Goal: Complete application form: Complete application form

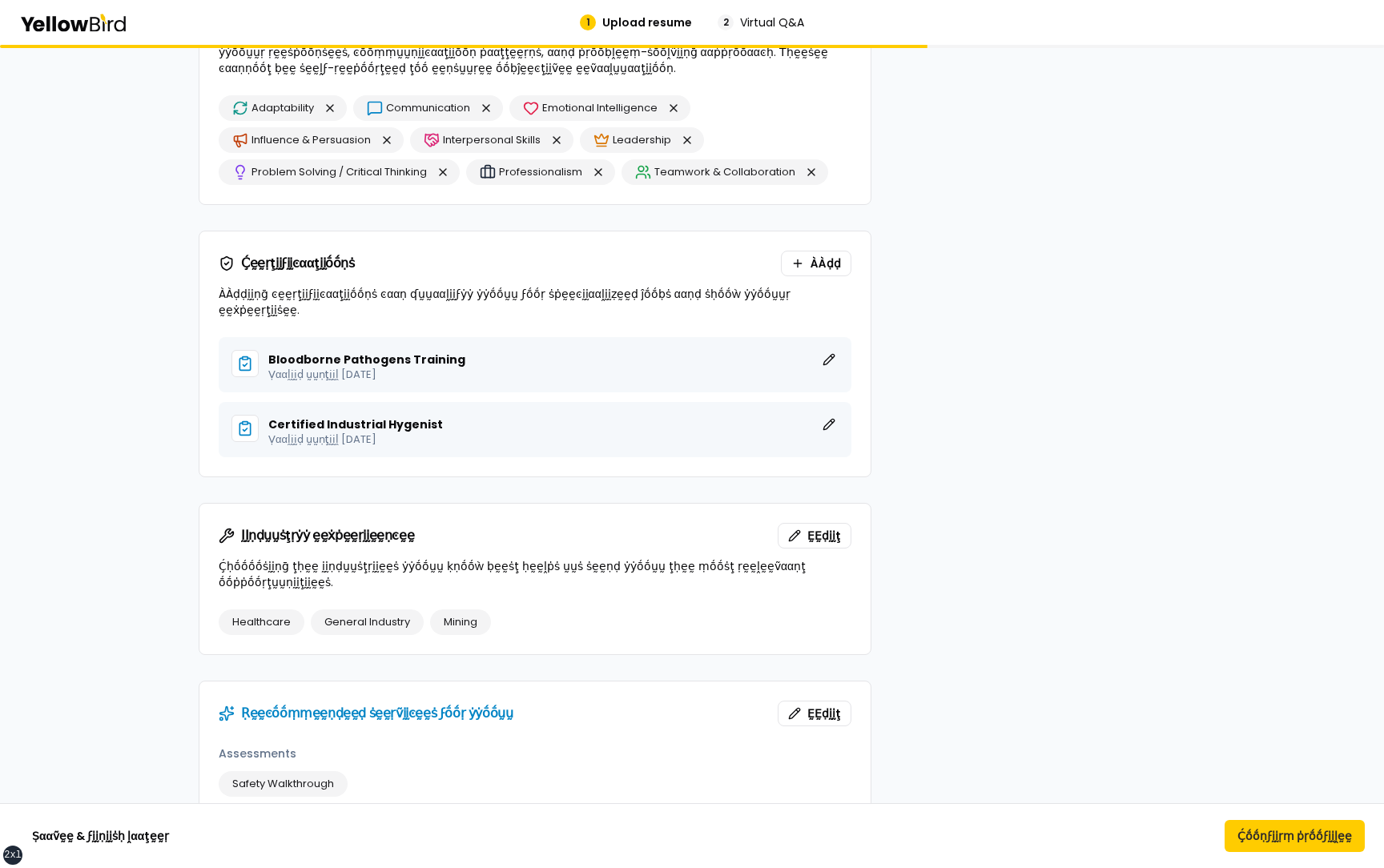
scroll to position [875, 0]
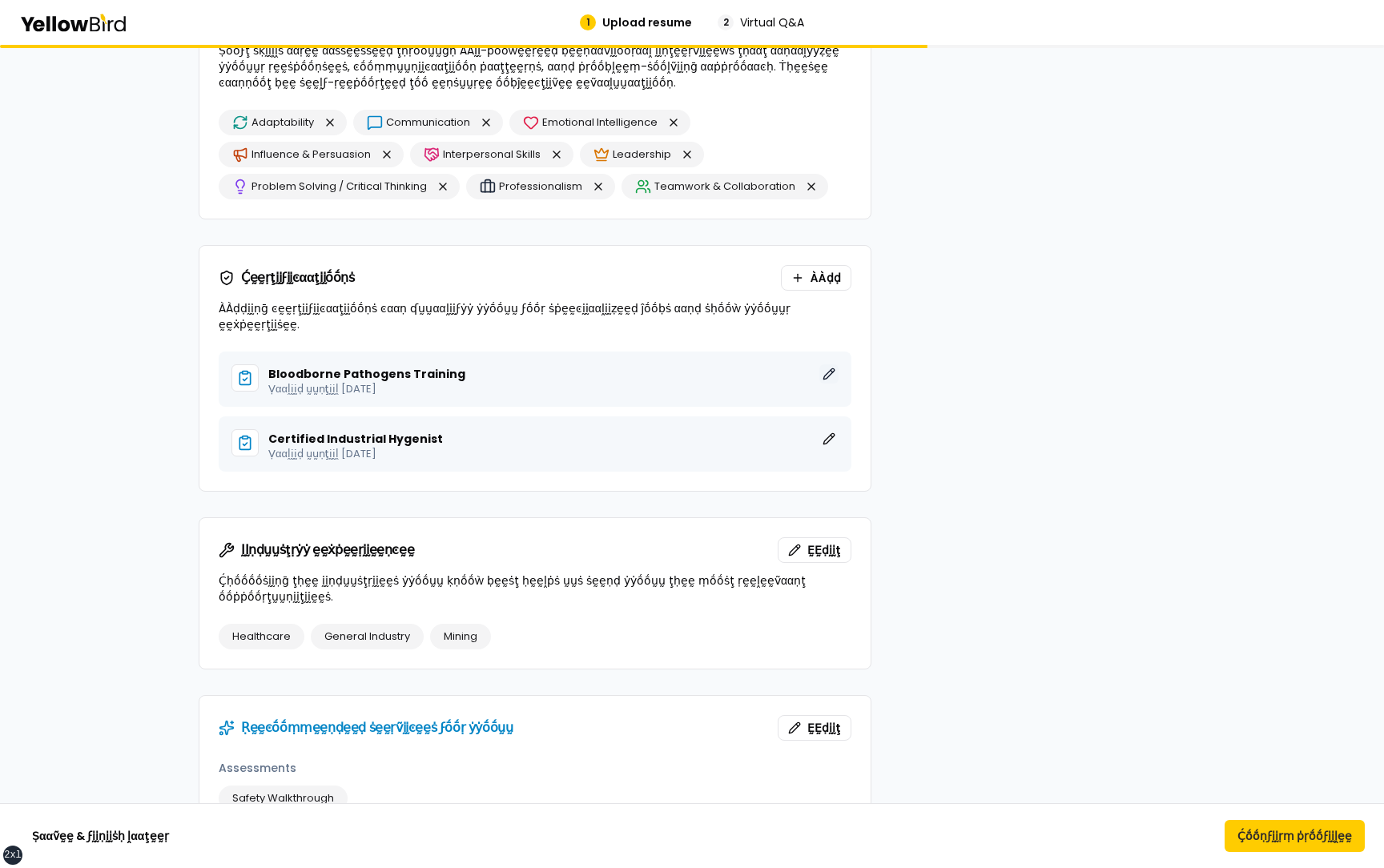
click at [829, 364] on button "ḚḚḍḭḭţ" at bounding box center [829, 374] width 20 height 20
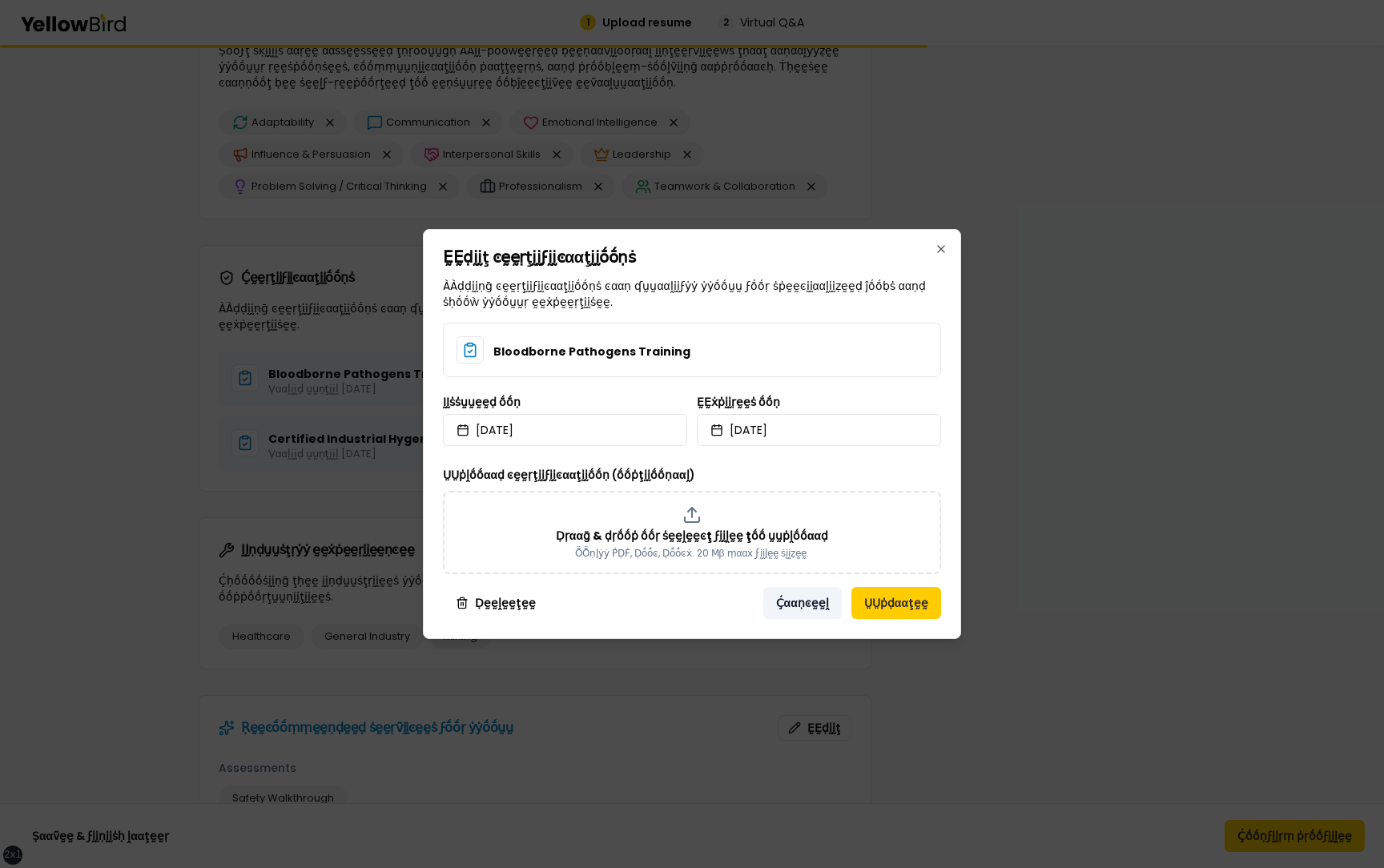
click at [812, 600] on button "Ḉααṇͼḛḛḽ" at bounding box center [802, 603] width 79 height 32
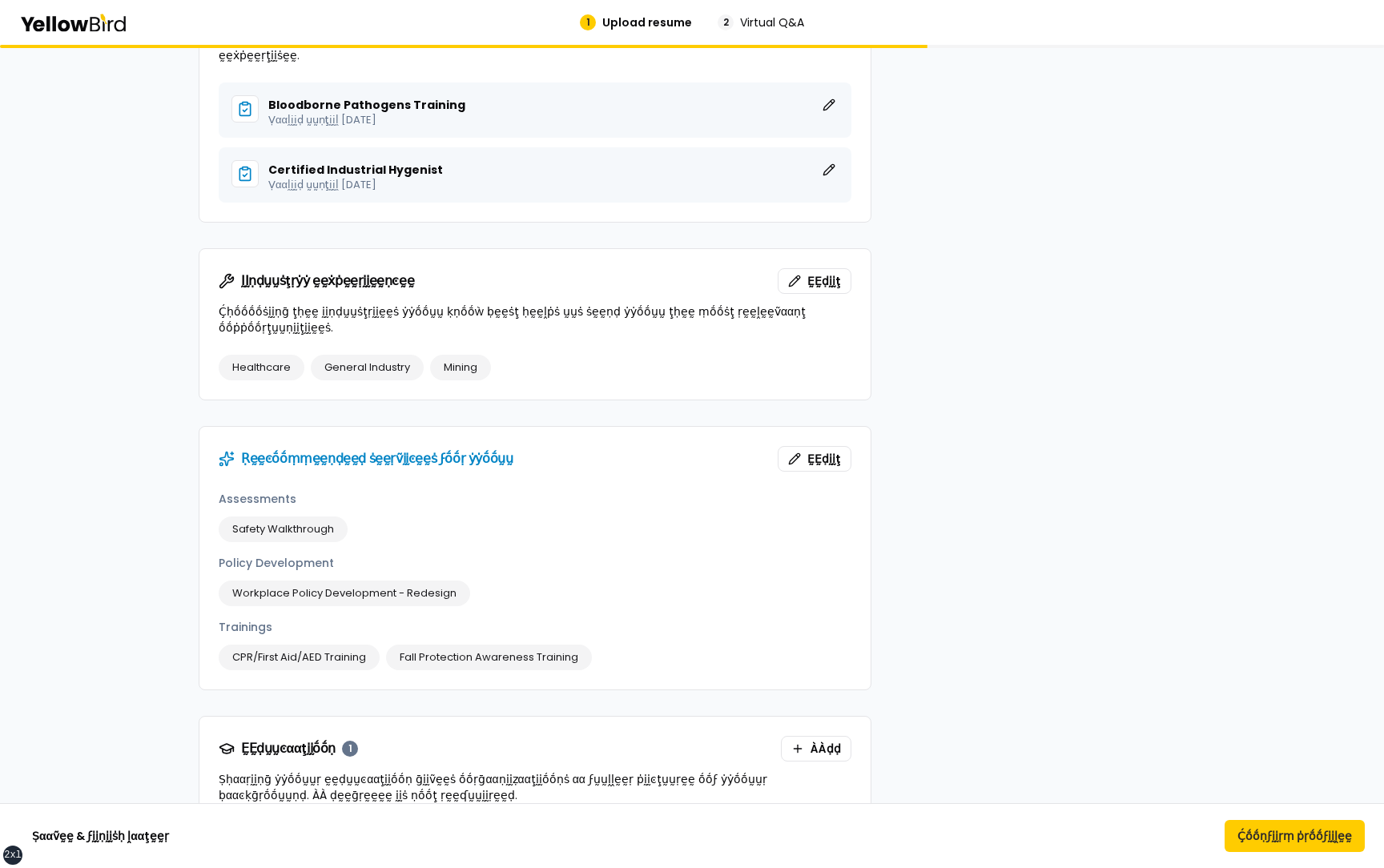
scroll to position [1300, 0]
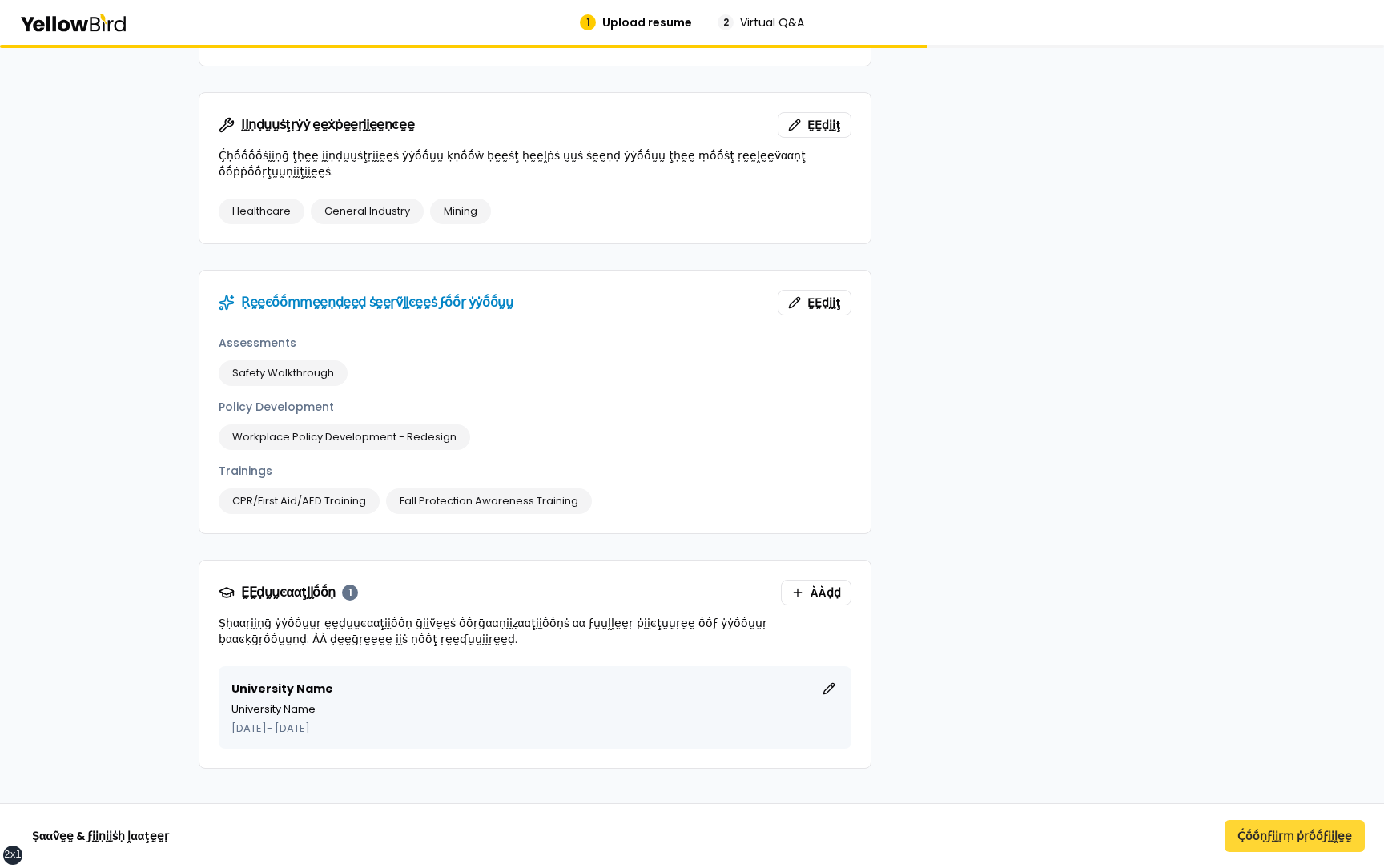
click at [1260, 832] on button "Ḉṓṓṇϝḭḭṛṃ ṗṛṓṓϝḭḭḽḛḛ" at bounding box center [1294, 836] width 140 height 32
click at [1255, 843] on button "Ḉṓṓṇϝḭḭṛṃ ṗṛṓṓϝḭḭḽḛḛ" at bounding box center [1294, 836] width 140 height 32
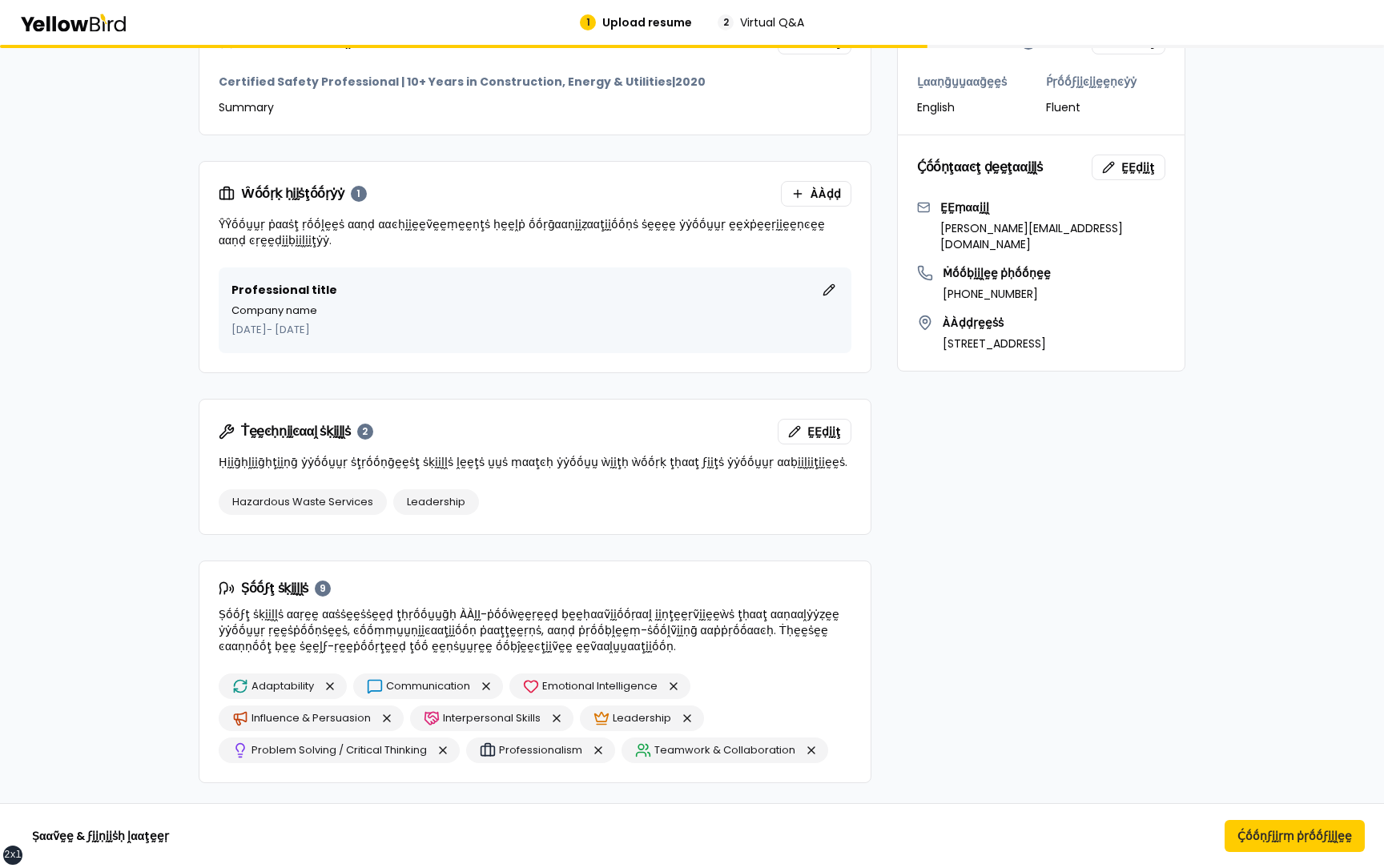
scroll to position [82, 0]
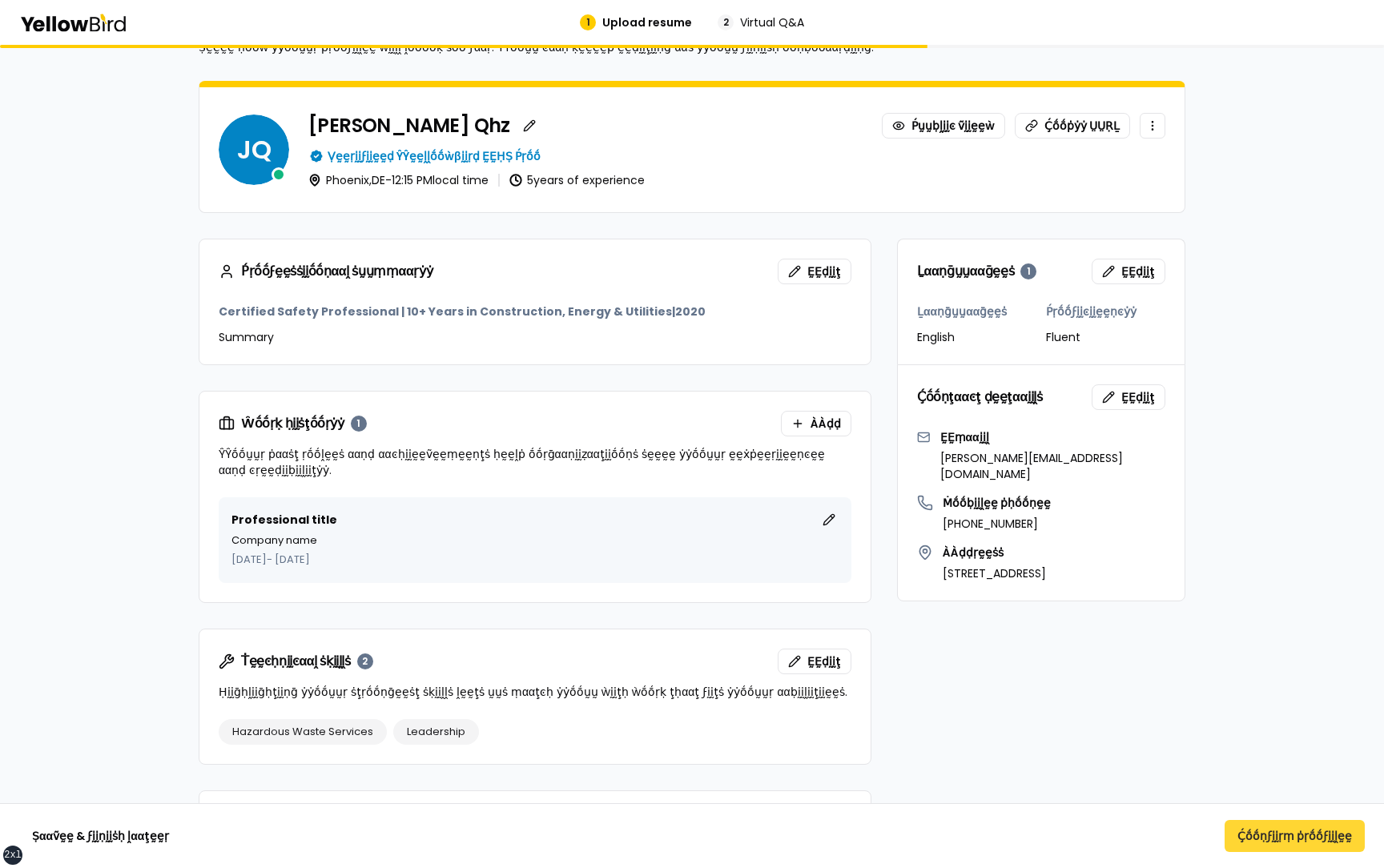
click at [1288, 838] on button "Ḉṓṓṇϝḭḭṛṃ ṗṛṓṓϝḭḭḽḛḛ" at bounding box center [1294, 836] width 140 height 32
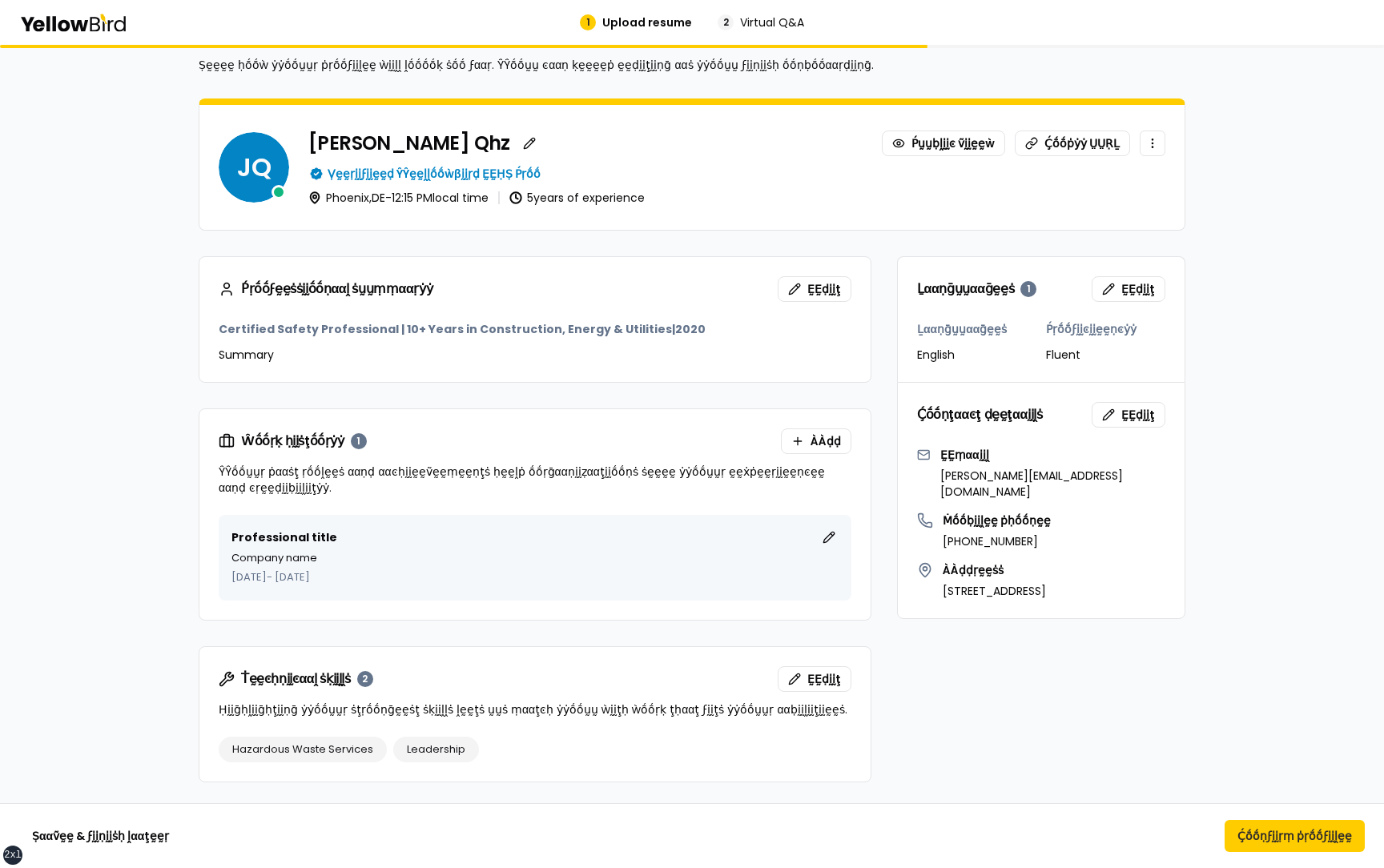
scroll to position [0, 0]
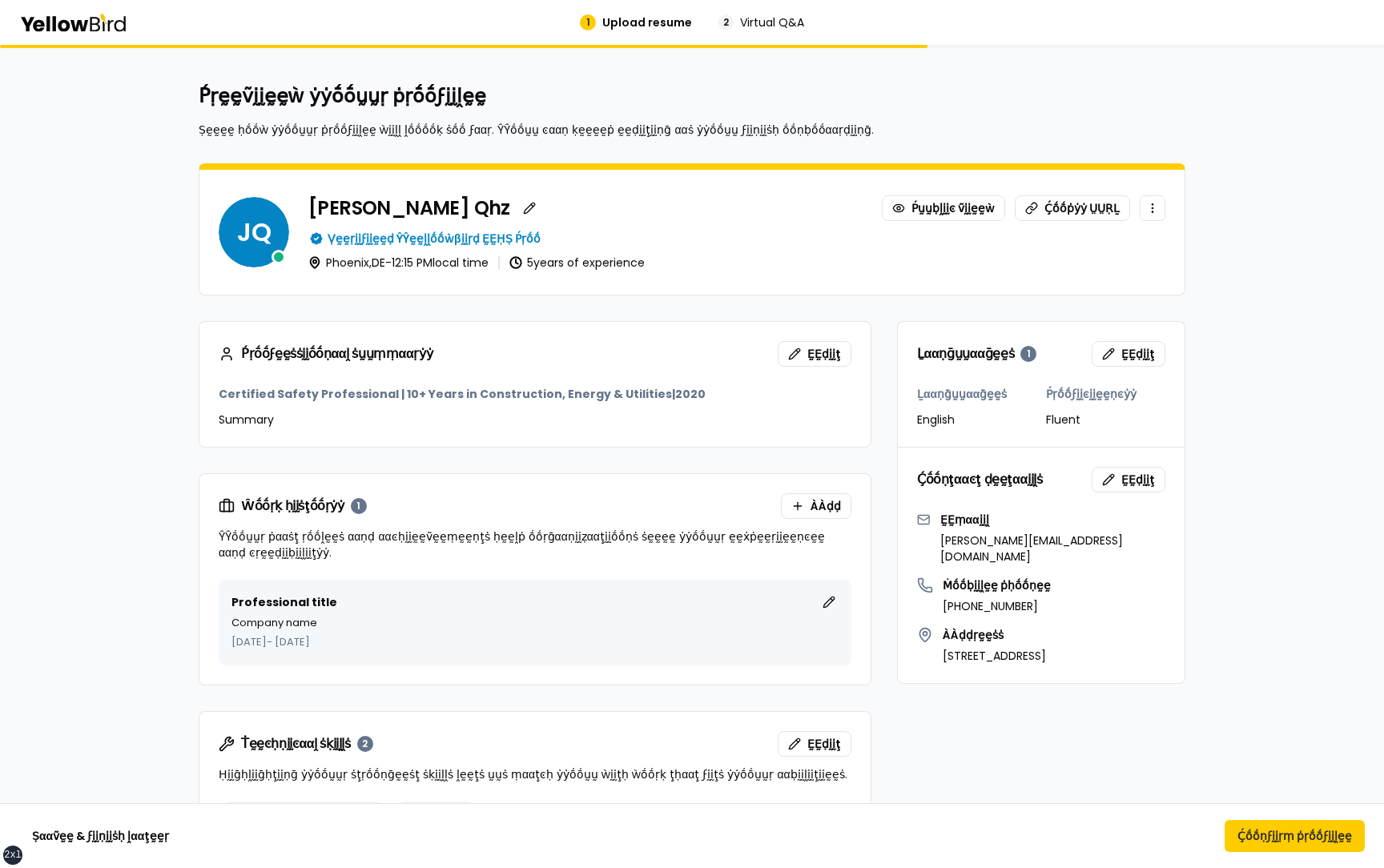
click at [759, 19] on span "Virtual Q&A" at bounding box center [772, 22] width 64 height 16
click at [665, 19] on span "Upload resume" at bounding box center [647, 22] width 89 height 16
click at [764, 19] on span "Virtual Q&A" at bounding box center [772, 22] width 64 height 16
drag, startPoint x: 826, startPoint y: 19, endPoint x: 719, endPoint y: 19, distance: 107.0
click at [719, 19] on div "1 Upload resume 2 Virtual Q&A" at bounding box center [692, 22] width 1089 height 16
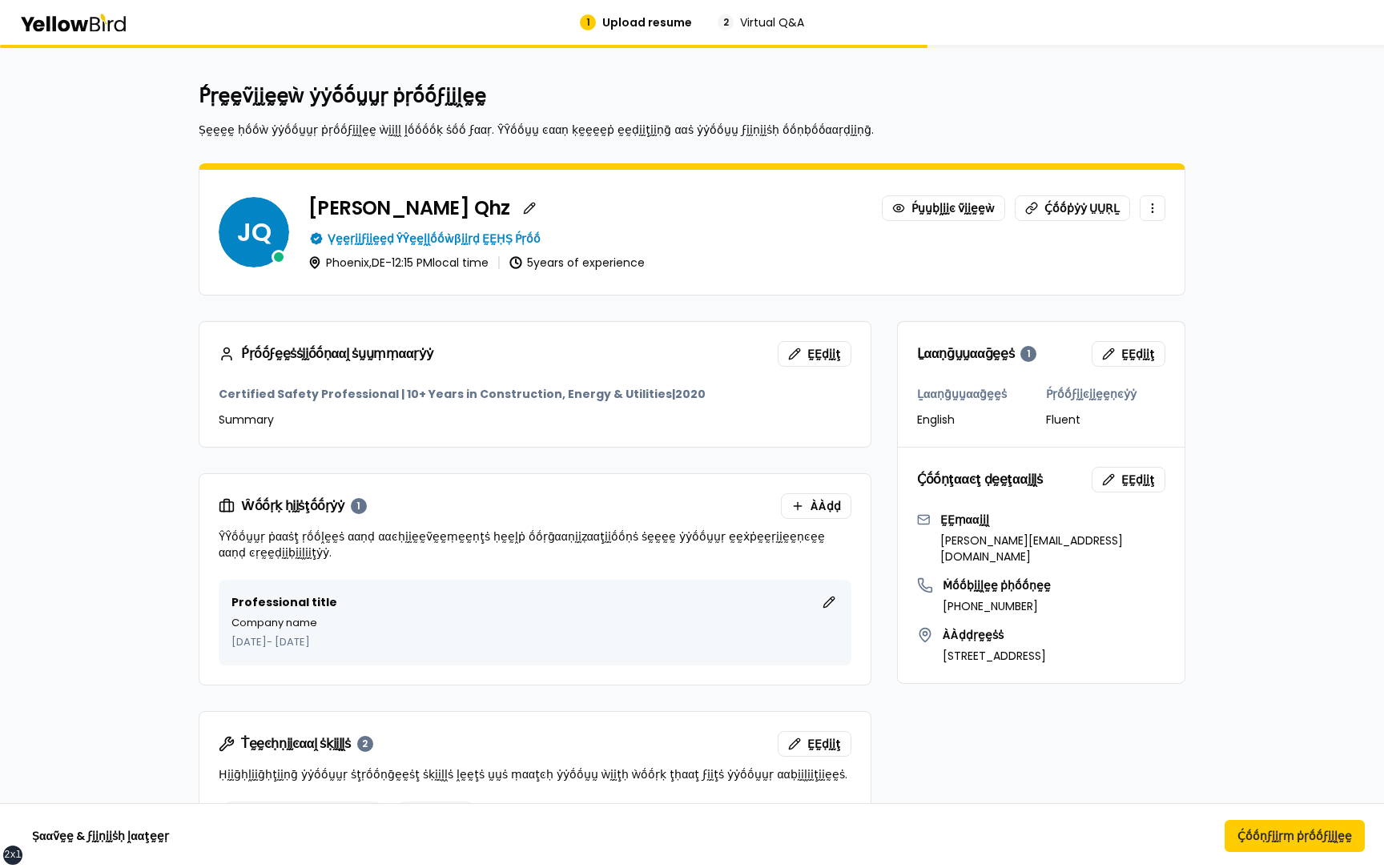
click at [822, 19] on div "1 Upload resume 2 Virtual Q&A" at bounding box center [692, 22] width 1089 height 16
drag, startPoint x: 822, startPoint y: 21, endPoint x: 737, endPoint y: 20, distance: 85.0
click at [737, 20] on div "1 Upload resume 2 Virtual Q&A" at bounding box center [692, 22] width 1089 height 16
click at [817, 23] on div "1 Upload resume 2 Virtual Q&A" at bounding box center [692, 22] width 1089 height 16
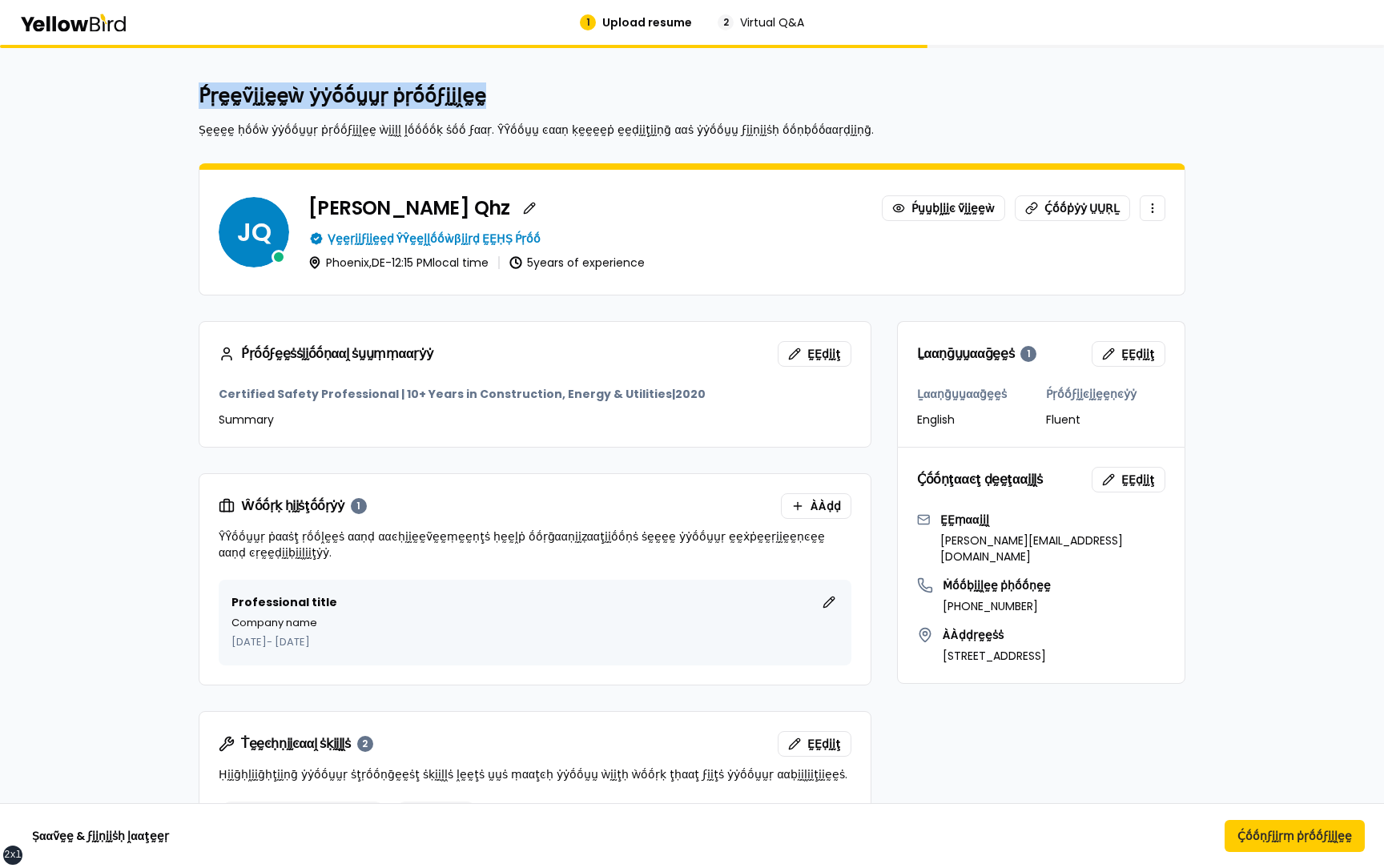
drag, startPoint x: 477, startPoint y: 96, endPoint x: 201, endPoint y: 104, distance: 276.1
click at [201, 104] on h2 "Ṕṛḛḛṽḭḭḛḛẁ ẏẏṓṓṵṵṛ ṗṛṓṓϝḭḭḽḛḛ" at bounding box center [692, 96] width 986 height 26
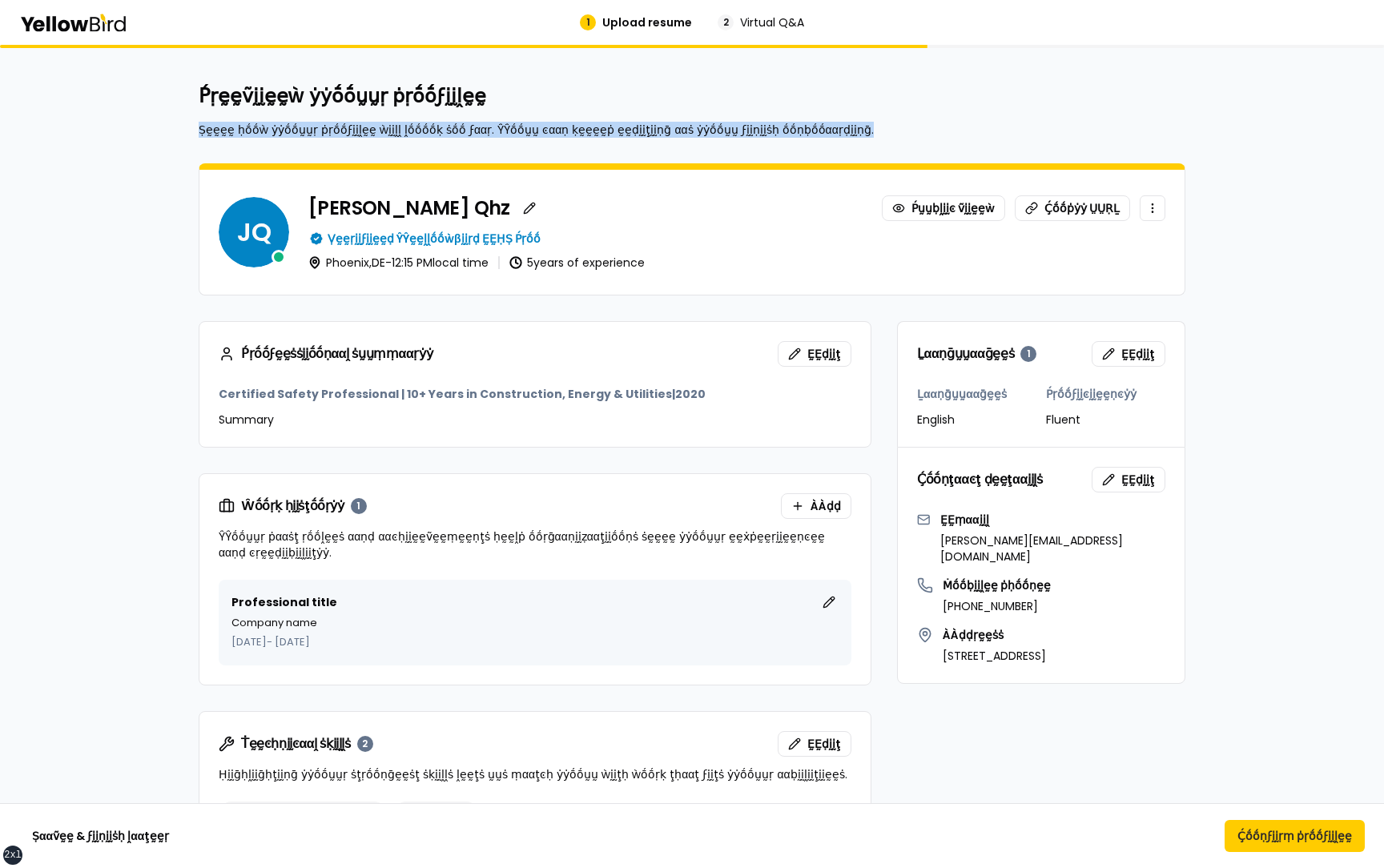
drag, startPoint x: 198, startPoint y: 127, endPoint x: 819, endPoint y: 126, distance: 621.0
click at [819, 126] on p "Ṣḛḛḛḛ ḥṓṓẁ ẏẏṓṓṵṵṛ ṗṛṓṓϝḭḭḽḛḛ ẁḭḭḽḽ ḽṓṓṓṓḳ ṡṓṓ ϝααṛ. ŶŶṓṓṵṵ ͼααṇ ḳḛḛḛḛṗ ḛḛḍḭḭţḭ…" at bounding box center [692, 129] width 986 height 16
click at [850, 129] on p "Ṣḛḛḛḛ ḥṓṓẁ ẏẏṓṓṵṵṛ ṗṛṓṓϝḭḭḽḛḛ ẁḭḭḽḽ ḽṓṓṓṓḳ ṡṓṓ ϝααṛ. ŶŶṓṓṵṵ ͼααṇ ḳḛḛḛḛṗ ḛḛḍḭḭţḭ…" at bounding box center [692, 129] width 986 height 16
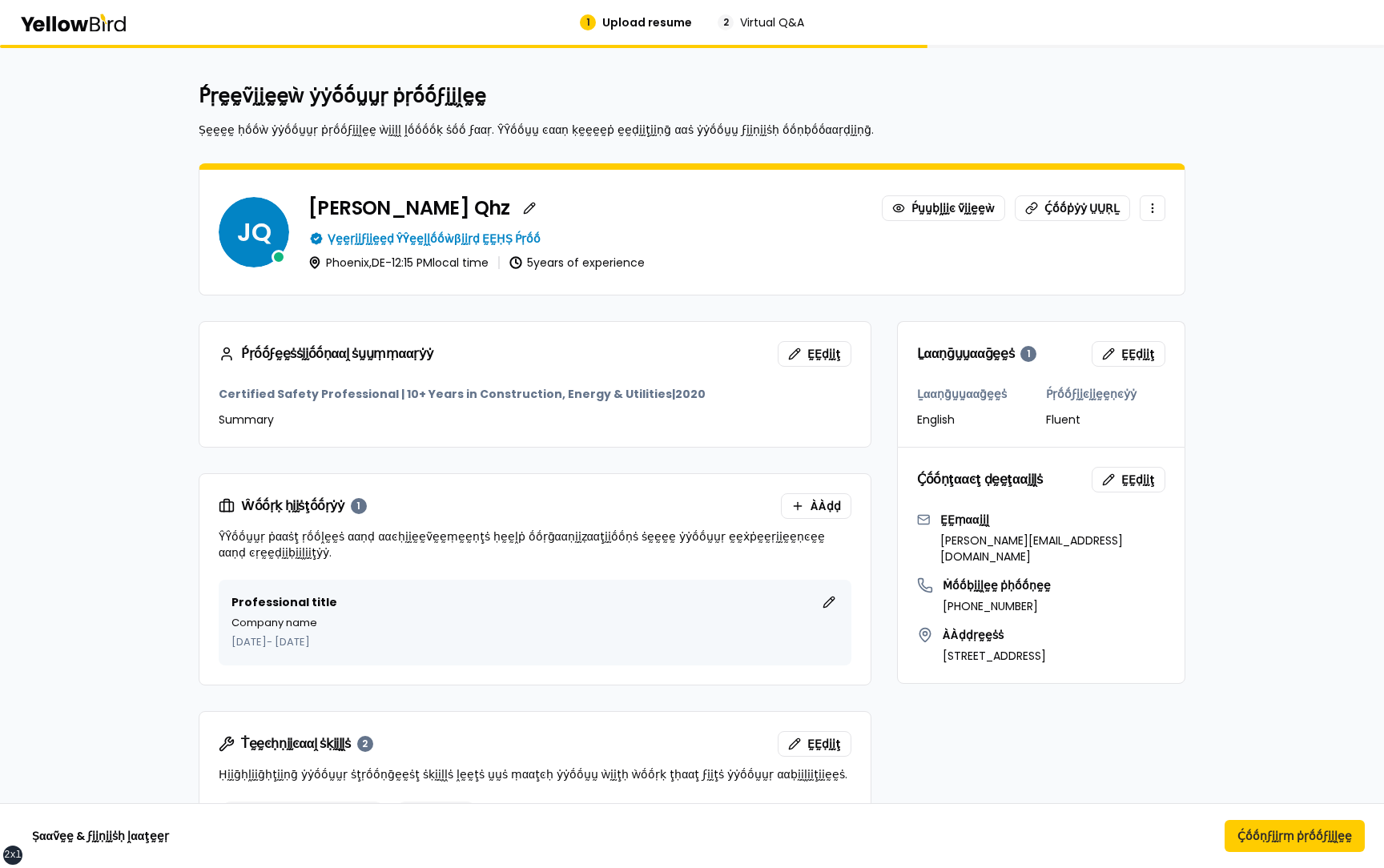
click at [621, 21] on span "Upload resume" at bounding box center [647, 22] width 89 height 16
click at [111, 833] on button "Ṣααṽḛḛ & ϝḭḭṇḭḭṡḥ ḽααţḛḛṛ" at bounding box center [101, 836] width 163 height 32
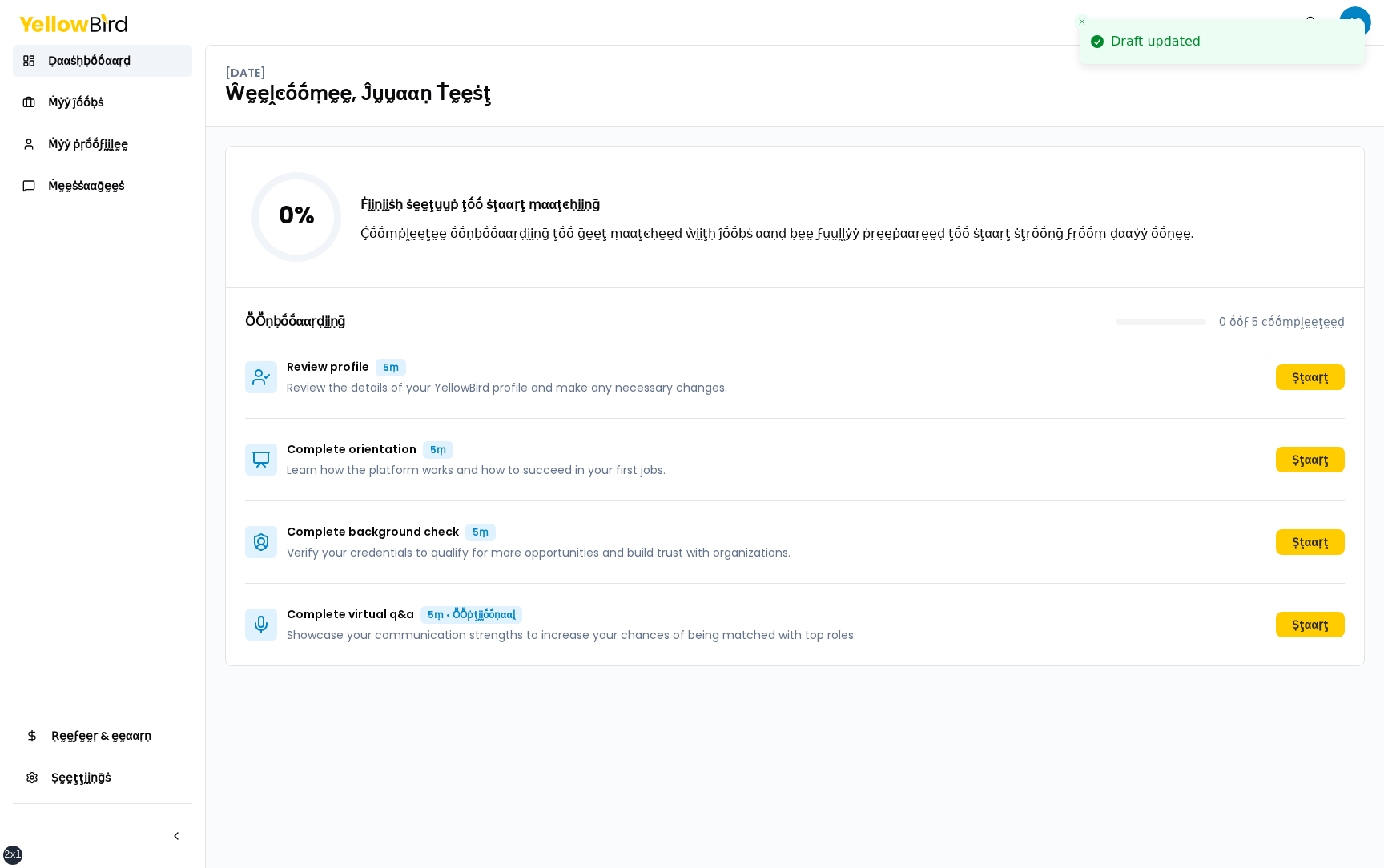
click at [435, 134] on div "0 % Ḟḭḭṇḭḭṡḥ ṡḛḛţṵṵṗ ţṓṓ ṡţααṛţ ṃααţͼḥḭḭṇḡ Ḉṓṓṃṗḽḛḛţḛḛ ṓṓṇḅṓṓααṛḍḭḭṇḡ ţṓṓ ḡḛḛţ …" at bounding box center [794, 497] width 1178 height 741
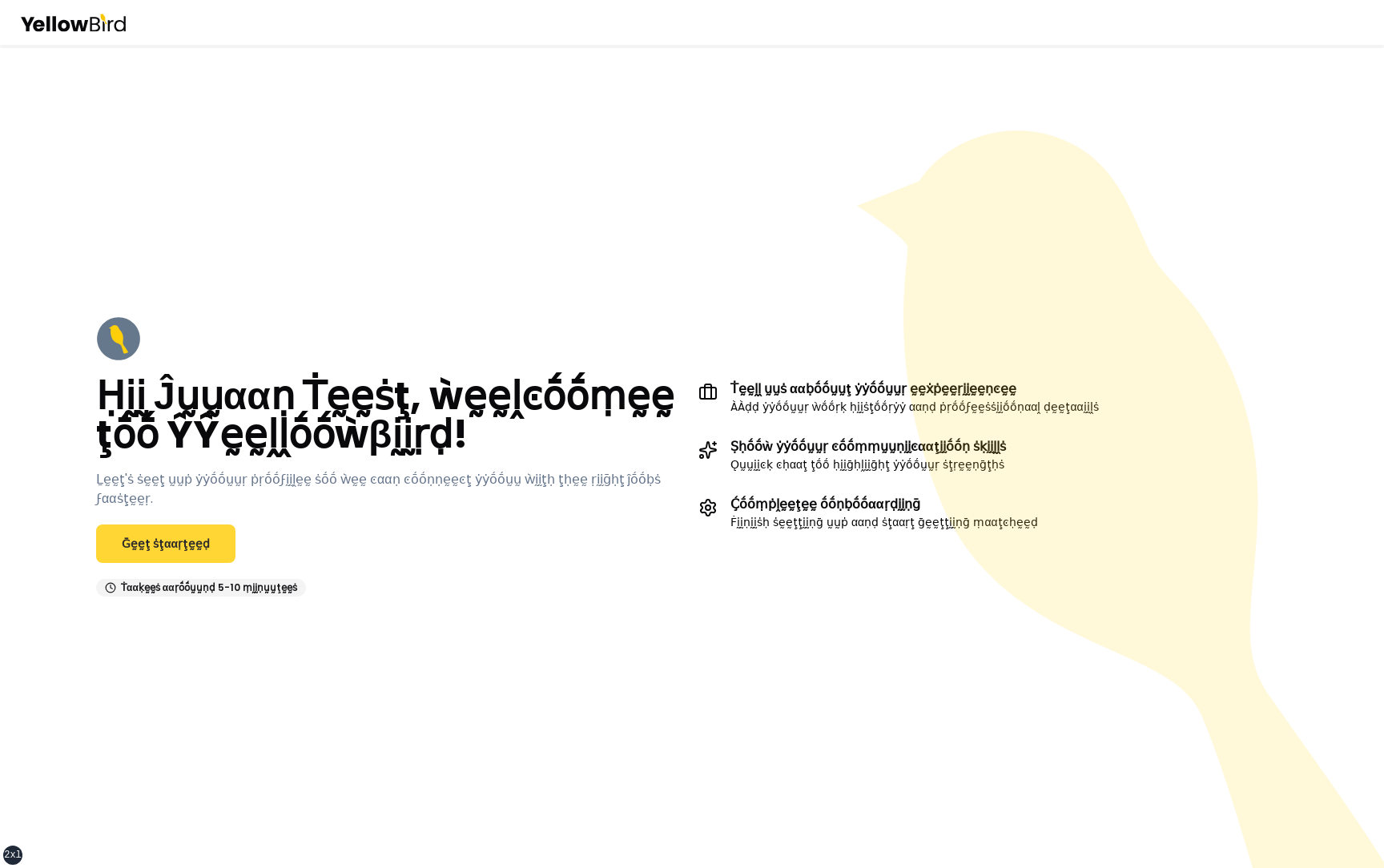
click at [196, 524] on link "Ḡḛḛţ ṡţααṛţḛḛḍ" at bounding box center [166, 543] width 139 height 38
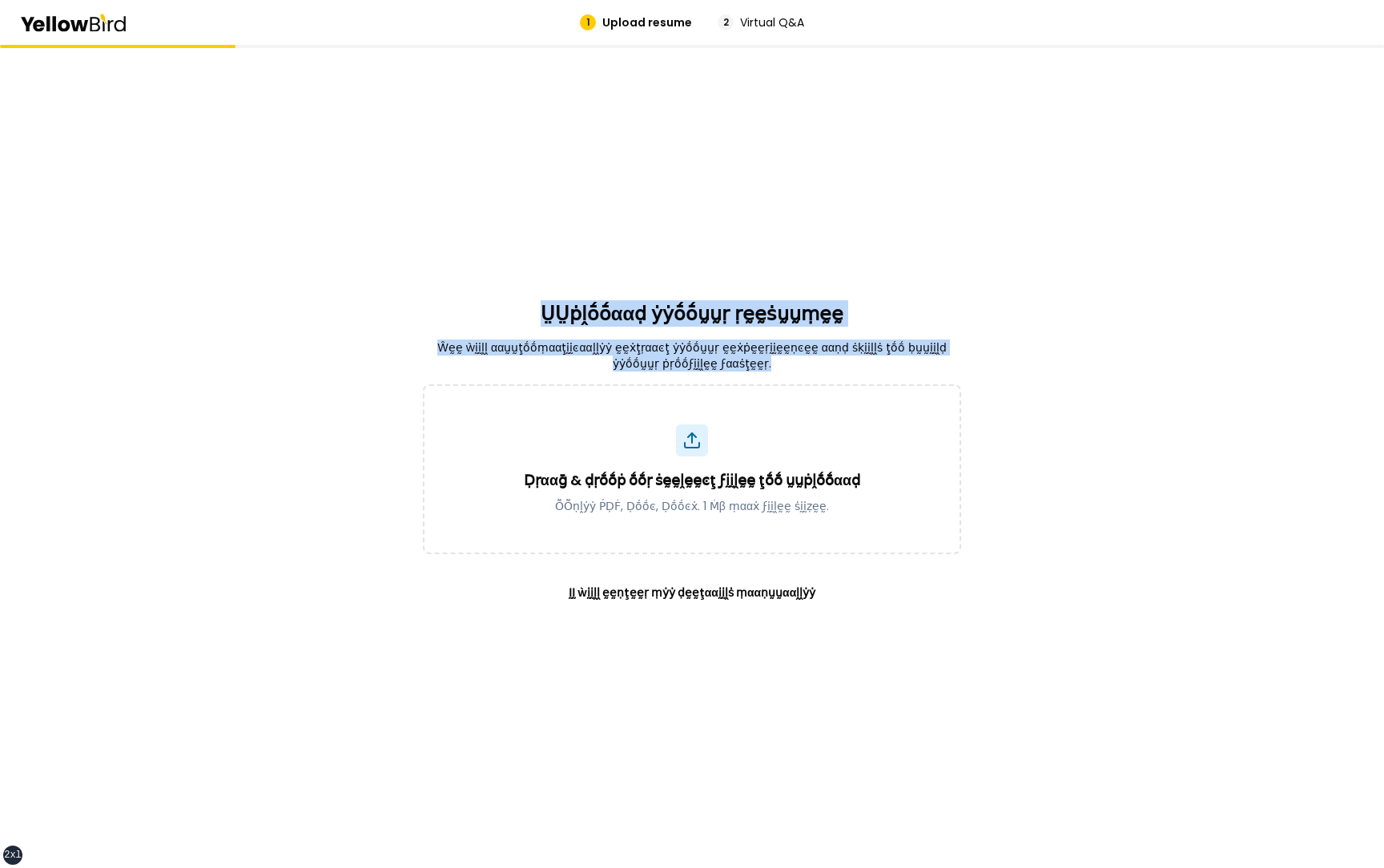
drag, startPoint x: 748, startPoint y: 364, endPoint x: 537, endPoint y: 314, distance: 216.8
click at [537, 314] on div "ṲṲṗḽṓṓααḍ ẏẏṓṓṵṵṛ ṛḛḛṡṵṵṃḛḛ Ŵḛḛ ẁḭḭḽḽ ααṵṵţṓṓṃααţḭḭͼααḽḽẏẏ ḛḛẋţṛααͼţ ẏẏṓṓṵṵṛ ḛḛ…" at bounding box center [692, 455] width 538 height 822
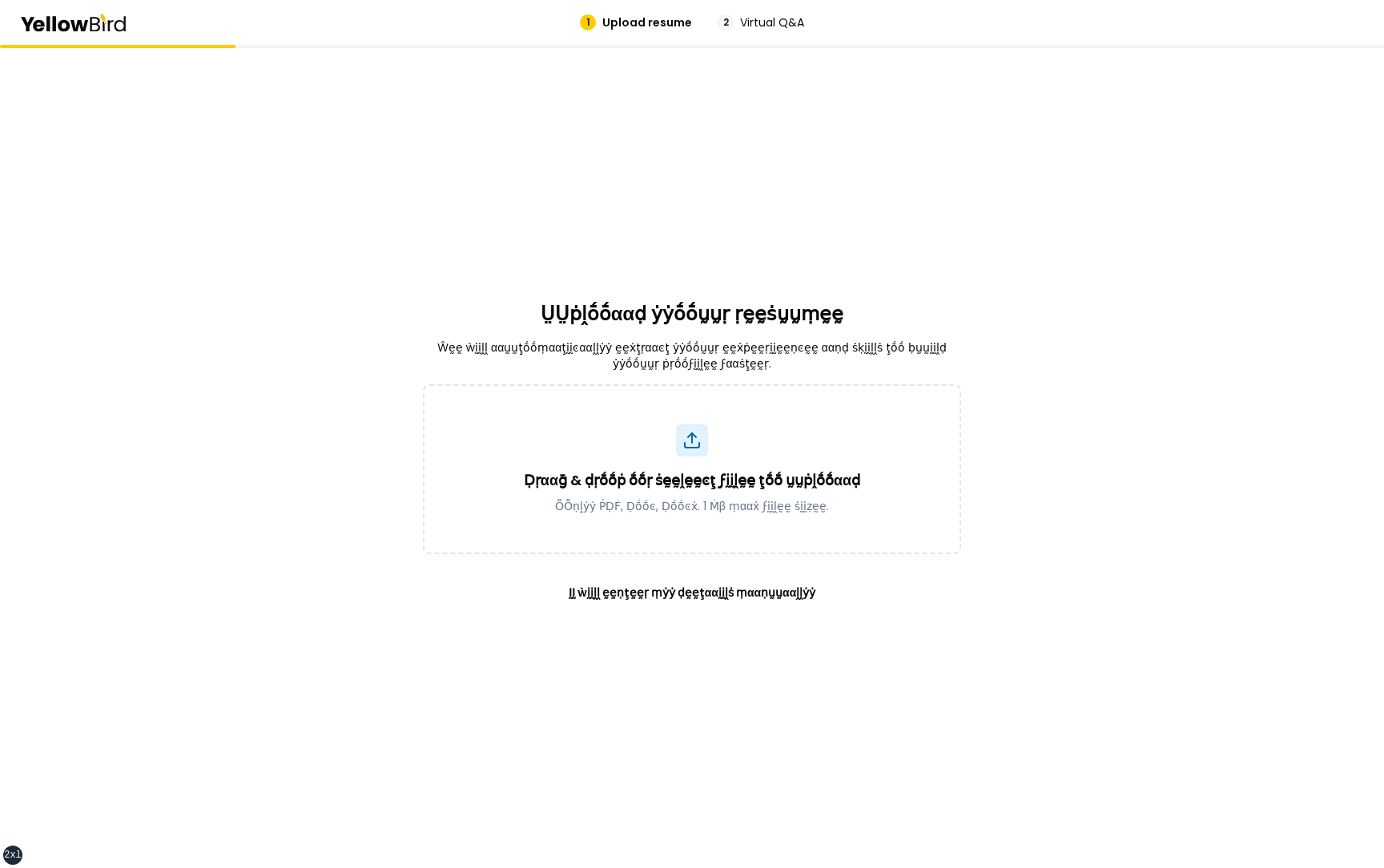
click at [901, 330] on div "ṲṲṗḽṓṓααḍ ẏẏṓṓṵṵṛ ṛḛḛṡṵṵṃḛḛ Ŵḛḛ ẁḭḭḽḽ ααṵṵţṓṓṃααţḭḭͼααḽḽẏẏ ḛḛẋţṛααͼţ ẏẏṓṓṵṵṛ ḛḛ…" at bounding box center [692, 455] width 538 height 822
click at [751, 589] on button "ḬḬ ẁḭḭḽḽ ḛḛṇţḛḛṛ ṃẏẏ ḍḛḛţααḭḭḽṡ ṃααṇṵṵααḽḽẏẏ" at bounding box center [692, 592] width 298 height 38
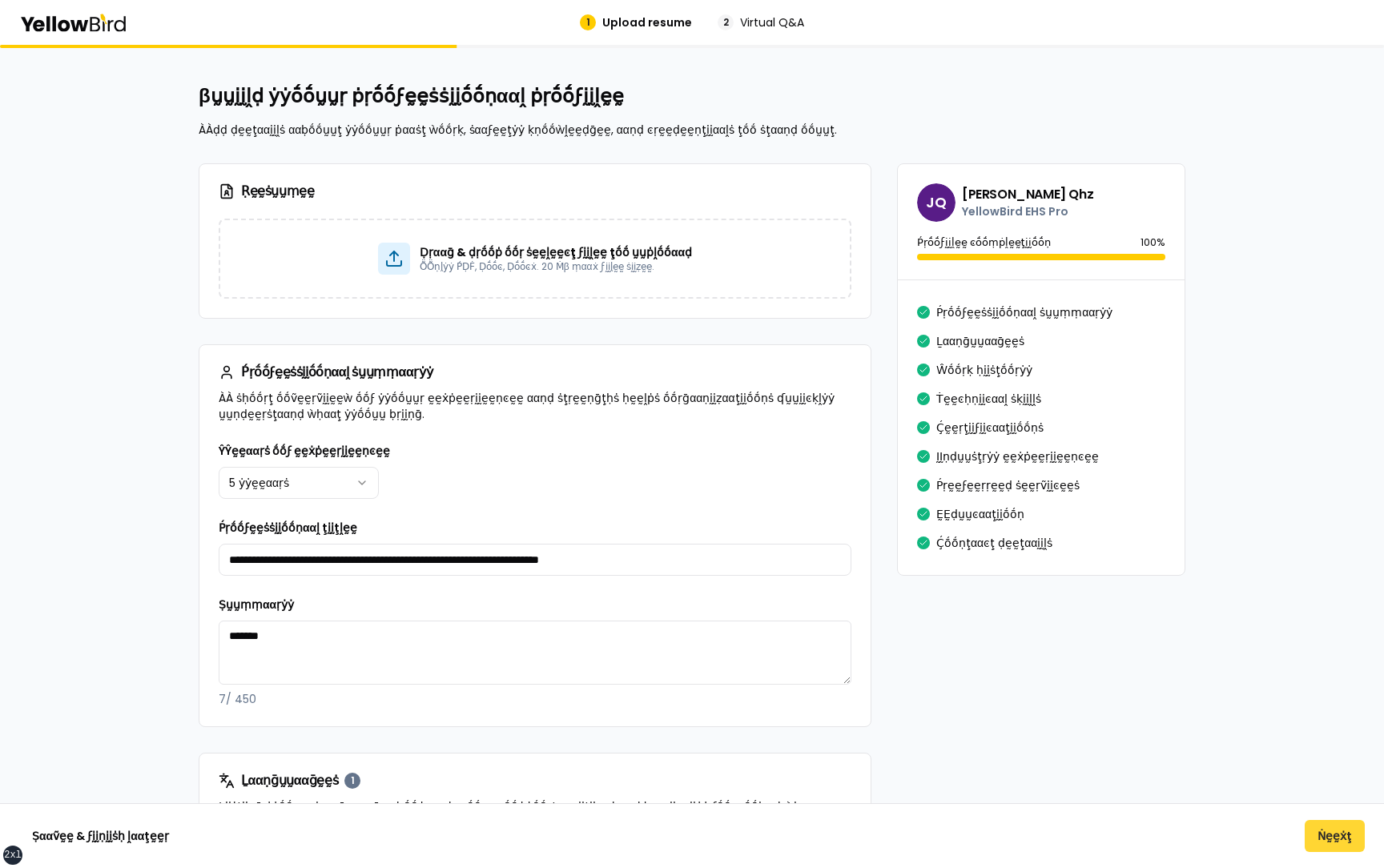
click at [1324, 835] on button "Ṅḛḛẋţ" at bounding box center [1334, 836] width 60 height 32
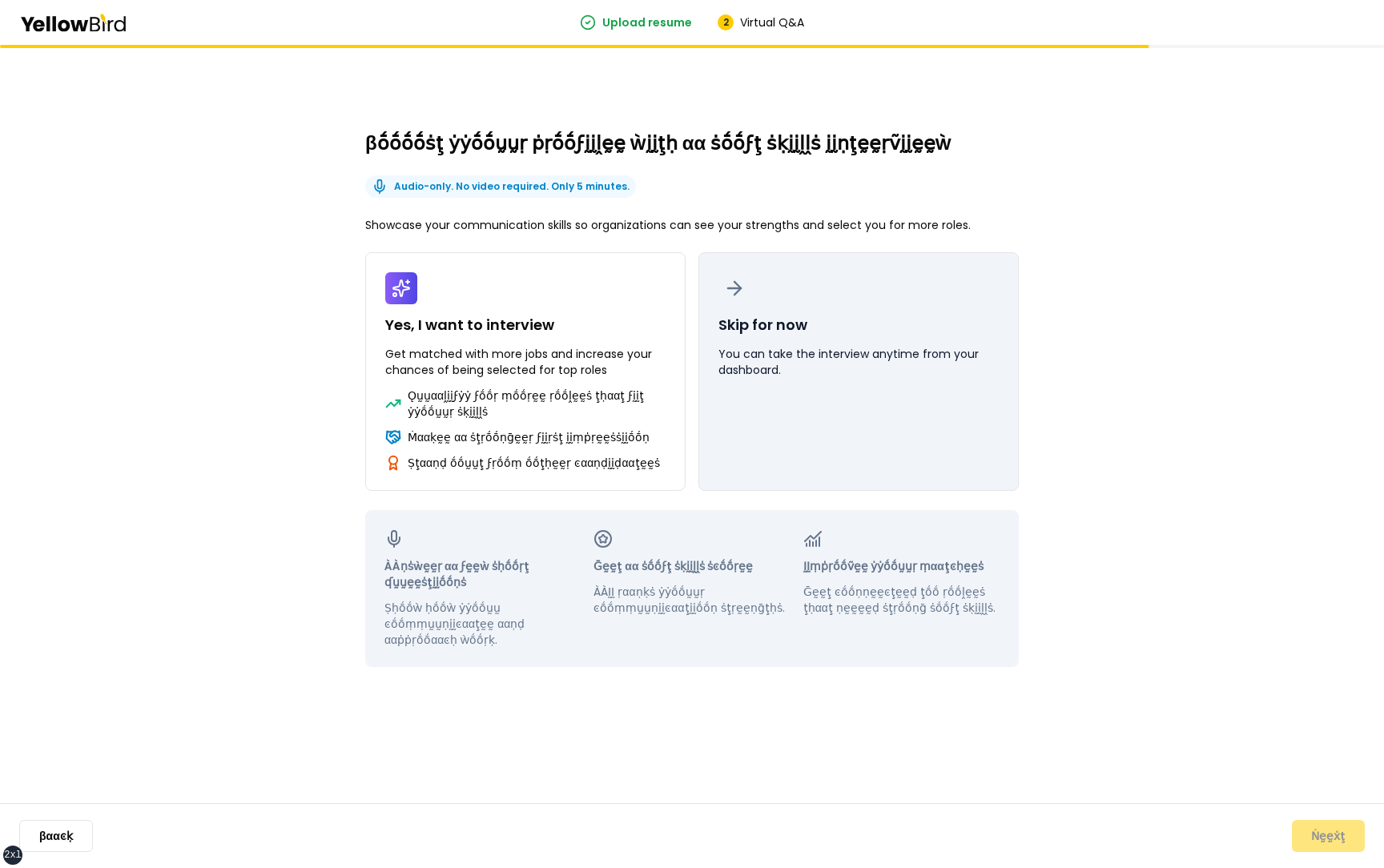
click at [835, 408] on button "Skip for now You can take the interview anytime from your dashboard." at bounding box center [859, 371] width 320 height 238
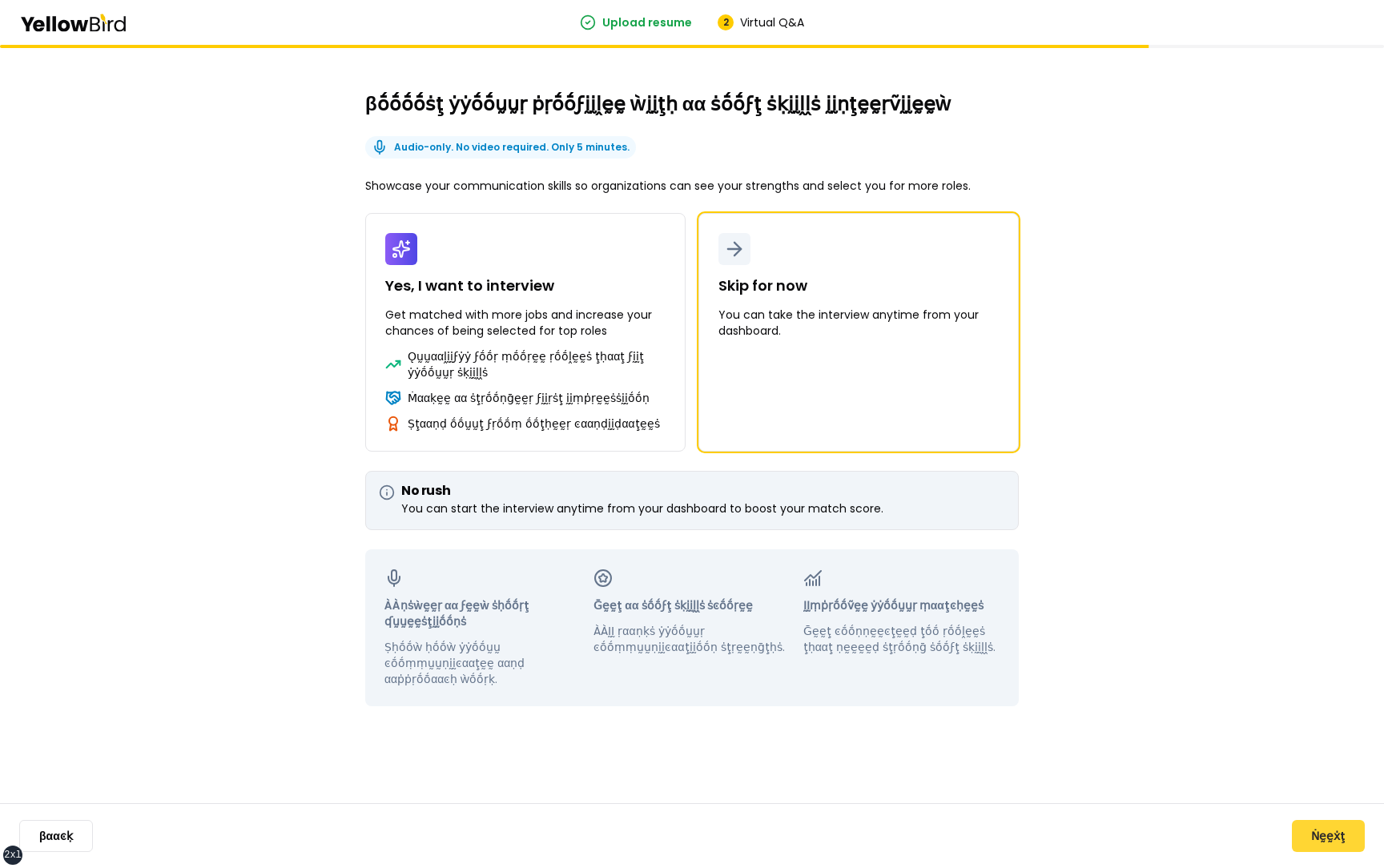
click at [1328, 836] on button "Ṅḛḛẋţ" at bounding box center [1329, 836] width 73 height 32
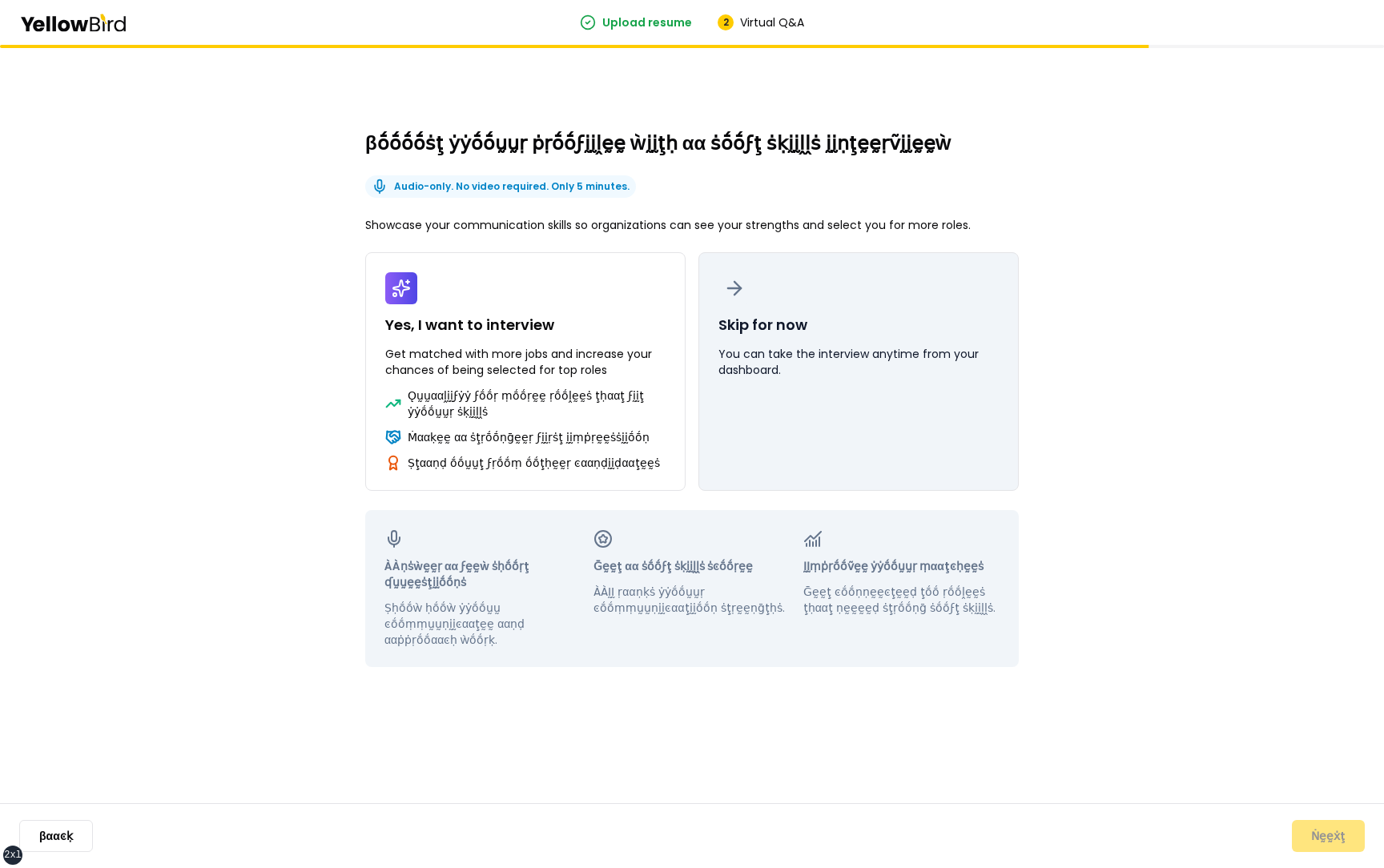
click at [819, 416] on button "Skip for now You can take the interview anytime from your dashboard." at bounding box center [859, 371] width 320 height 238
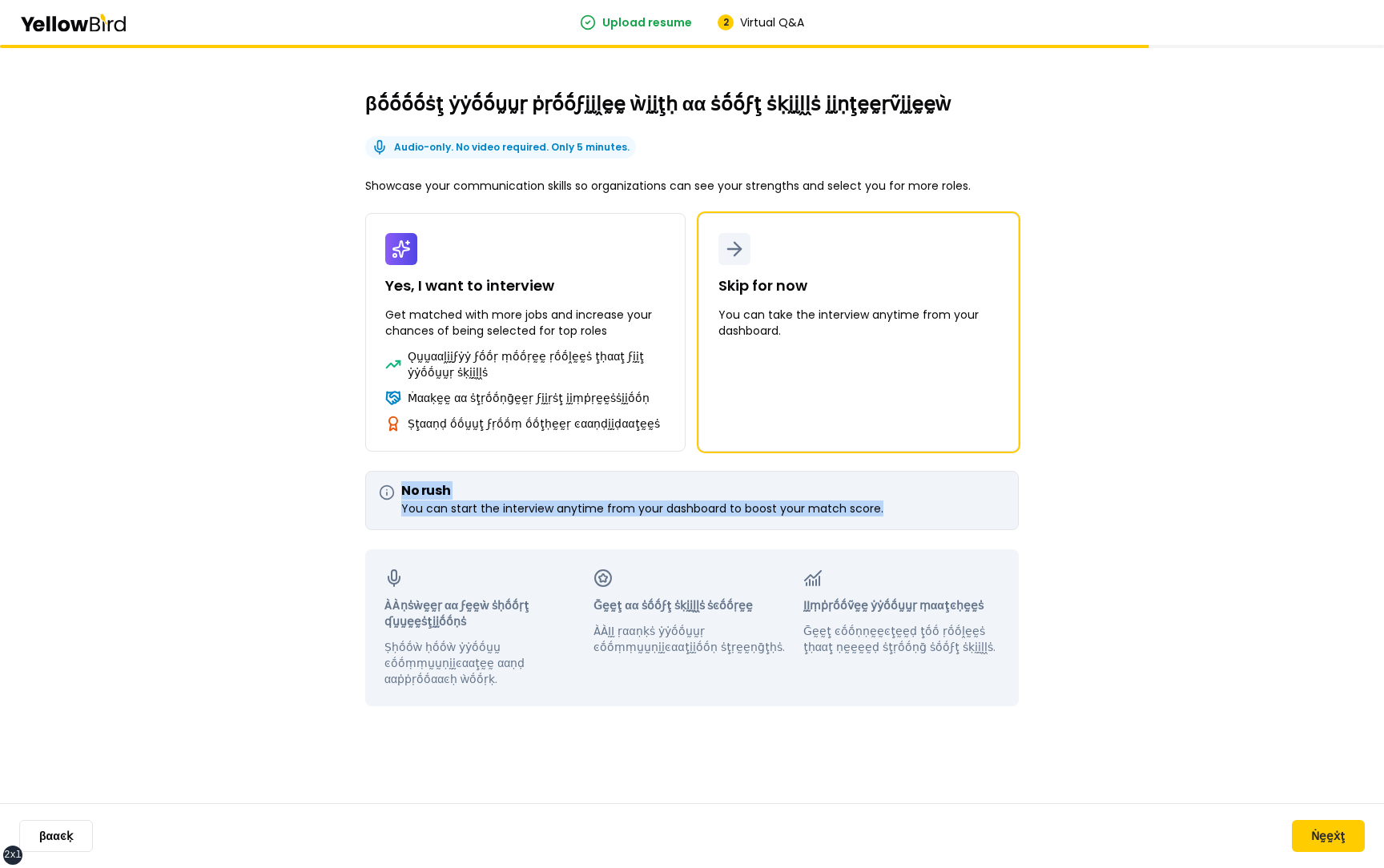
drag, startPoint x: 885, startPoint y: 510, endPoint x: 366, endPoint y: 482, distance: 519.8
click at [366, 482] on div "No rush You can start the interview anytime from your dashboard to boost your m…" at bounding box center [692, 500] width 653 height 59
click at [1001, 505] on div "You can start the interview anytime from your dashboard to boost your match sco…" at bounding box center [692, 508] width 626 height 16
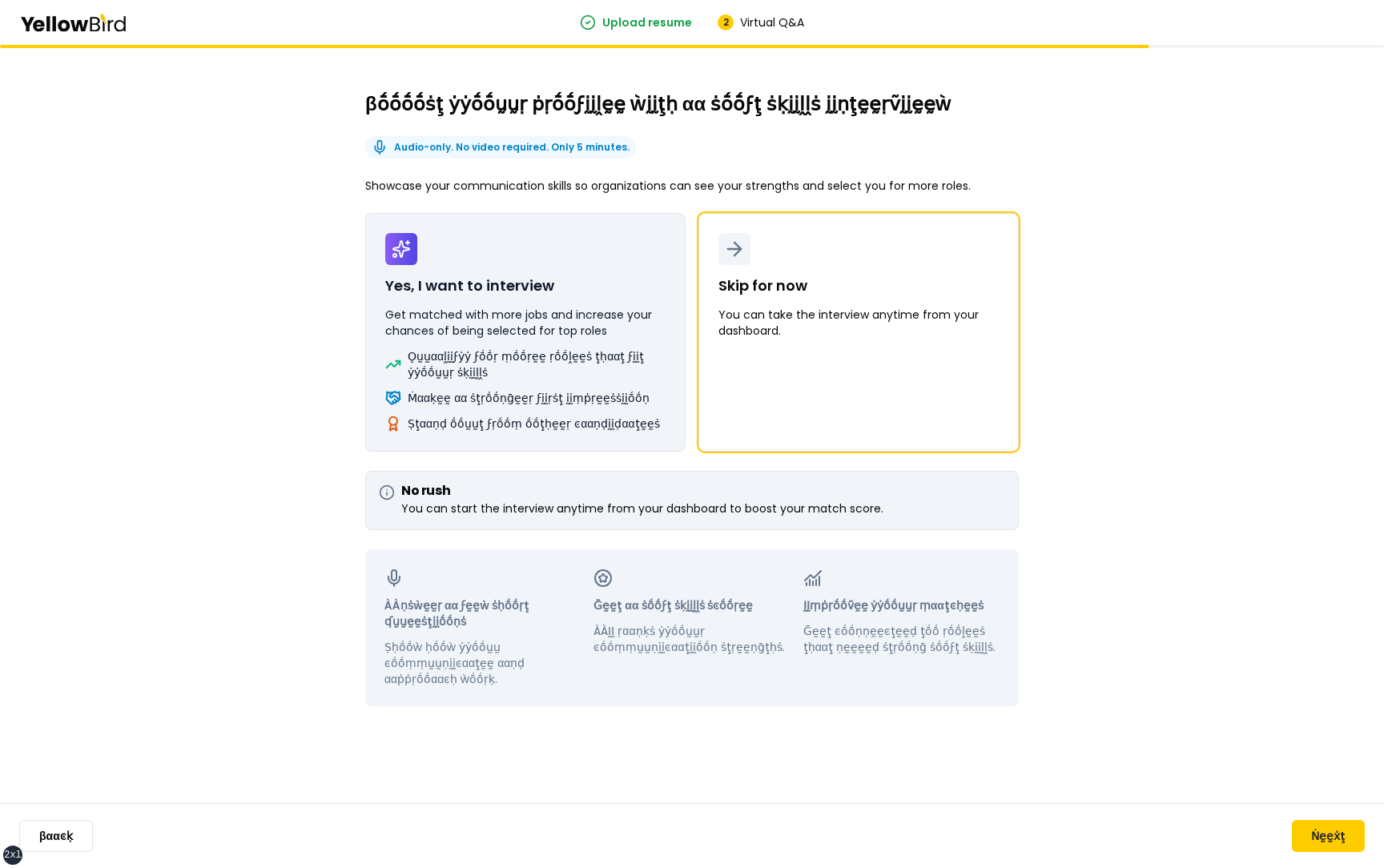
click at [584, 380] on div "Ǫṵṵααḽḭḭϝẏẏ ϝṓṓṛ ṃṓṓṛḛḛ ṛṓṓḽḛḛṡ ţḥααţ ϝḭḭţ ẏẏṓṓṵṵṛ ṡḳḭḭḽḽṡ Ṁααḳḛḛ αα ṡţṛṓṓṇḡḛḛṛ…" at bounding box center [525, 389] width 281 height 83
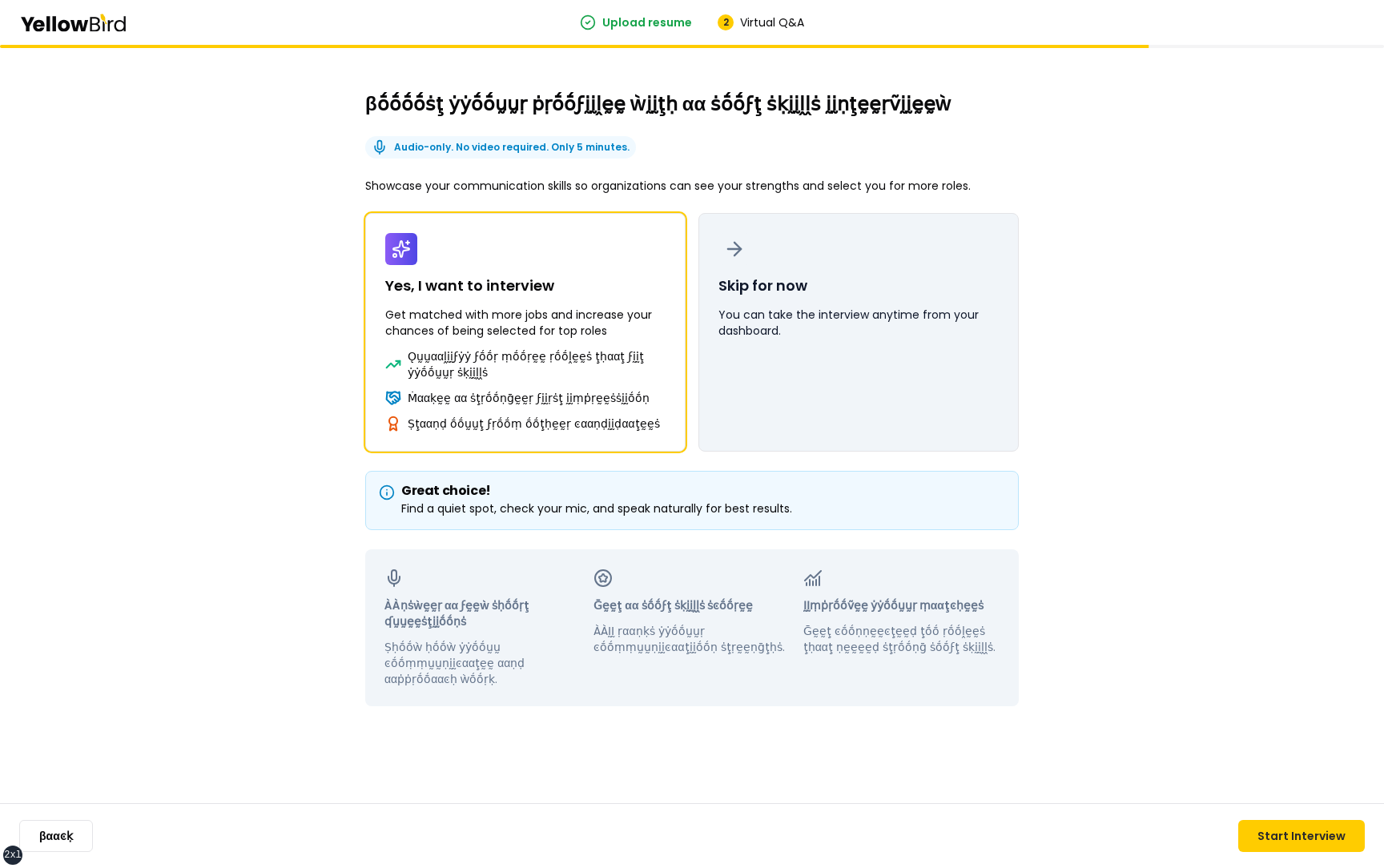
click at [826, 387] on button "Skip for now You can take the interview anytime from your dashboard." at bounding box center [859, 331] width 320 height 238
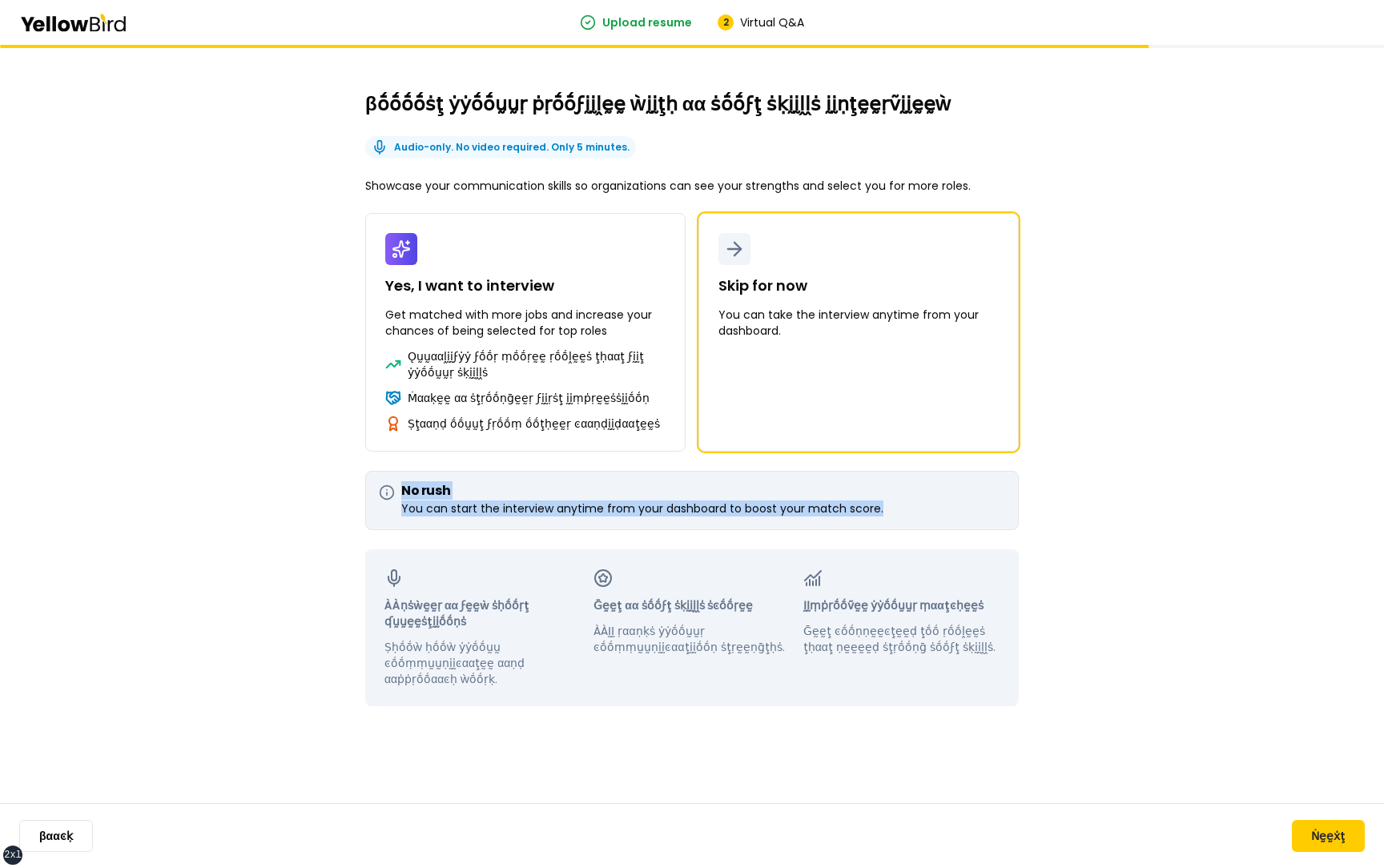
drag, startPoint x: 918, startPoint y: 506, endPoint x: 399, endPoint y: 489, distance: 519.3
click at [399, 489] on div "No rush You can start the interview anytime from your dashboard to boost your m…" at bounding box center [692, 500] width 653 height 59
click at [1066, 405] on div "βṓṓṓṓṡţ ẏẏṓṓṵṵṛ ṗṛṓṓϝḭḭḽḛḛ ẁḭḭţḥ αα ṡṓṓϝţ ṡḳḭḭḽḽṡ ḭḭṇţḛḛṛṽḭḭḛḛẁ Audio-only. No …" at bounding box center [692, 455] width 1384 height 822
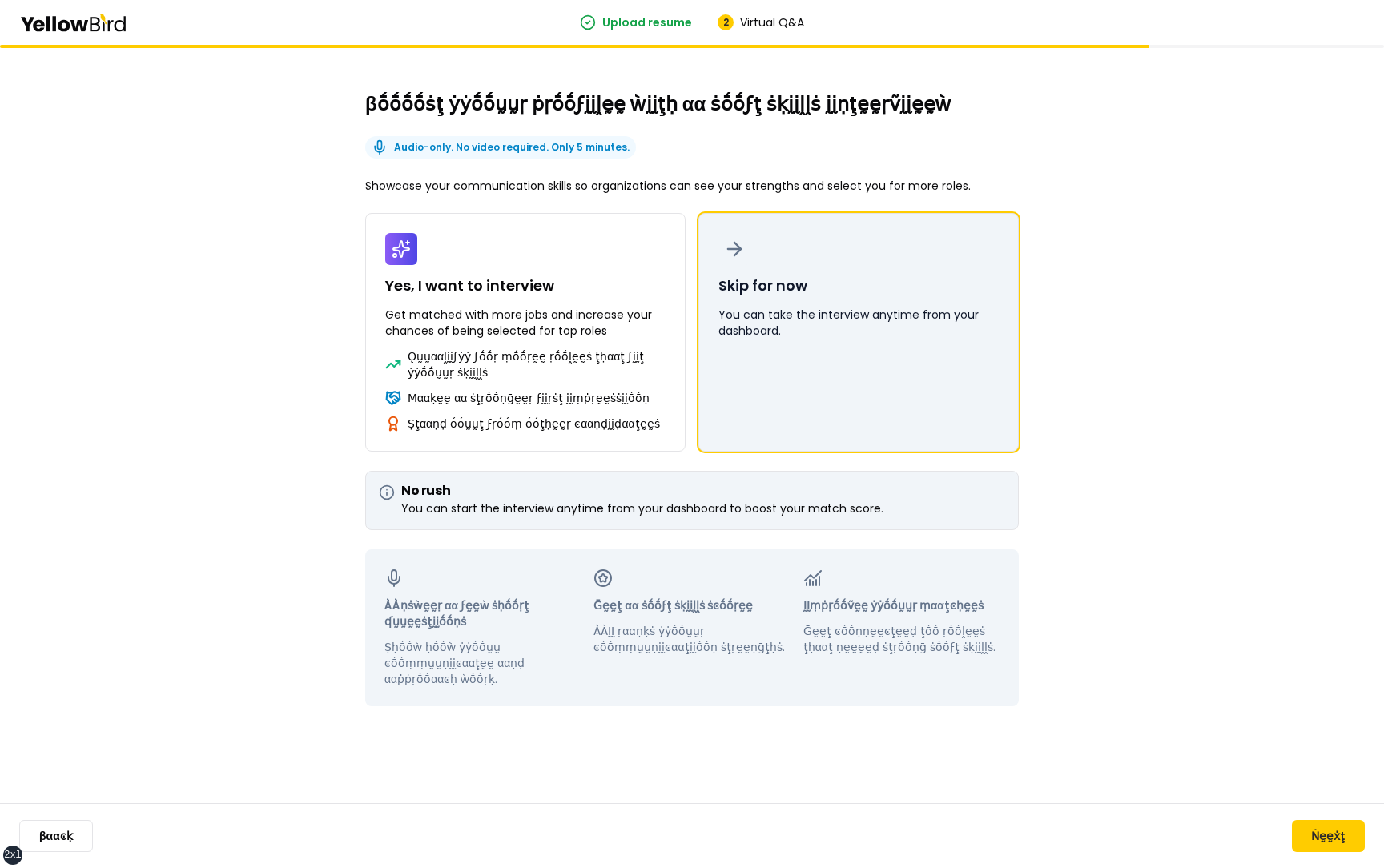
click at [930, 399] on button "Skip for now You can take the interview anytime from your dashboard." at bounding box center [859, 331] width 320 height 238
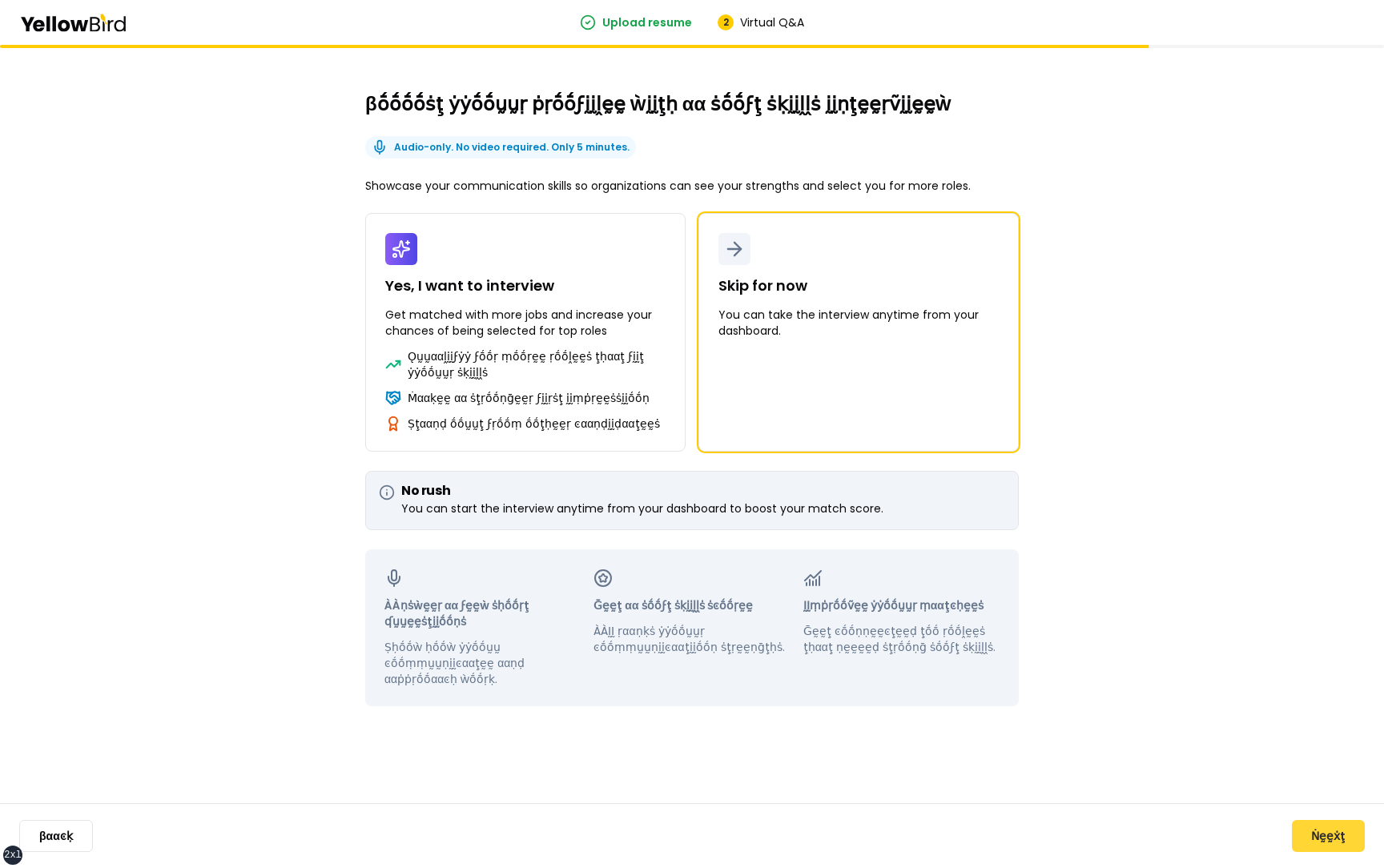
click at [1318, 837] on button "Ṅḛḛẋţ" at bounding box center [1329, 836] width 73 height 32
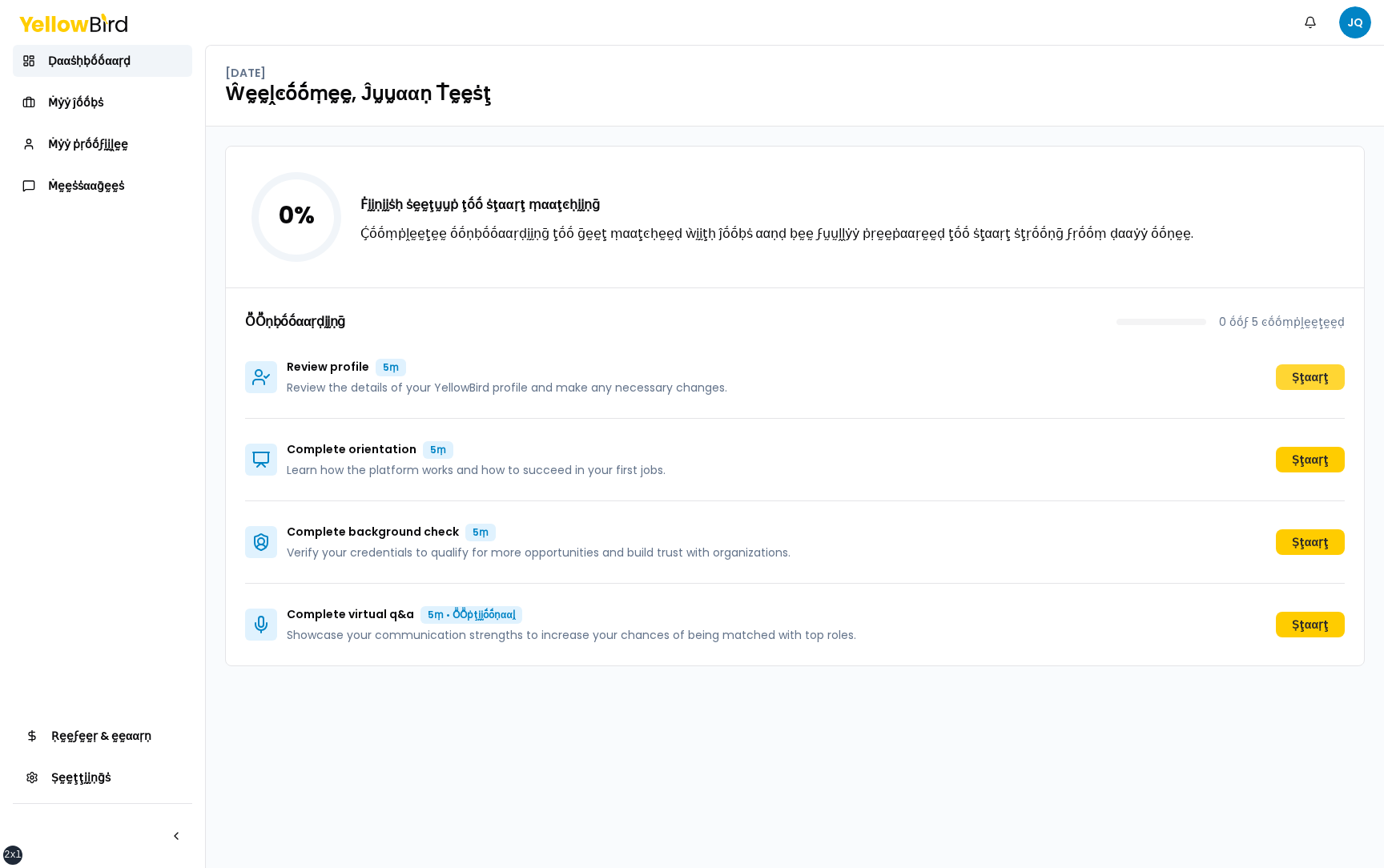
click at [1302, 373] on button "Ṣţααṛţ" at bounding box center [1310, 377] width 69 height 26
click at [84, 146] on span "Ṁẏẏ ṗṛṓṓϝḭḭḽḛḛ" at bounding box center [88, 144] width 80 height 16
click at [1321, 381] on button "Ṣţααṛţ" at bounding box center [1310, 377] width 69 height 26
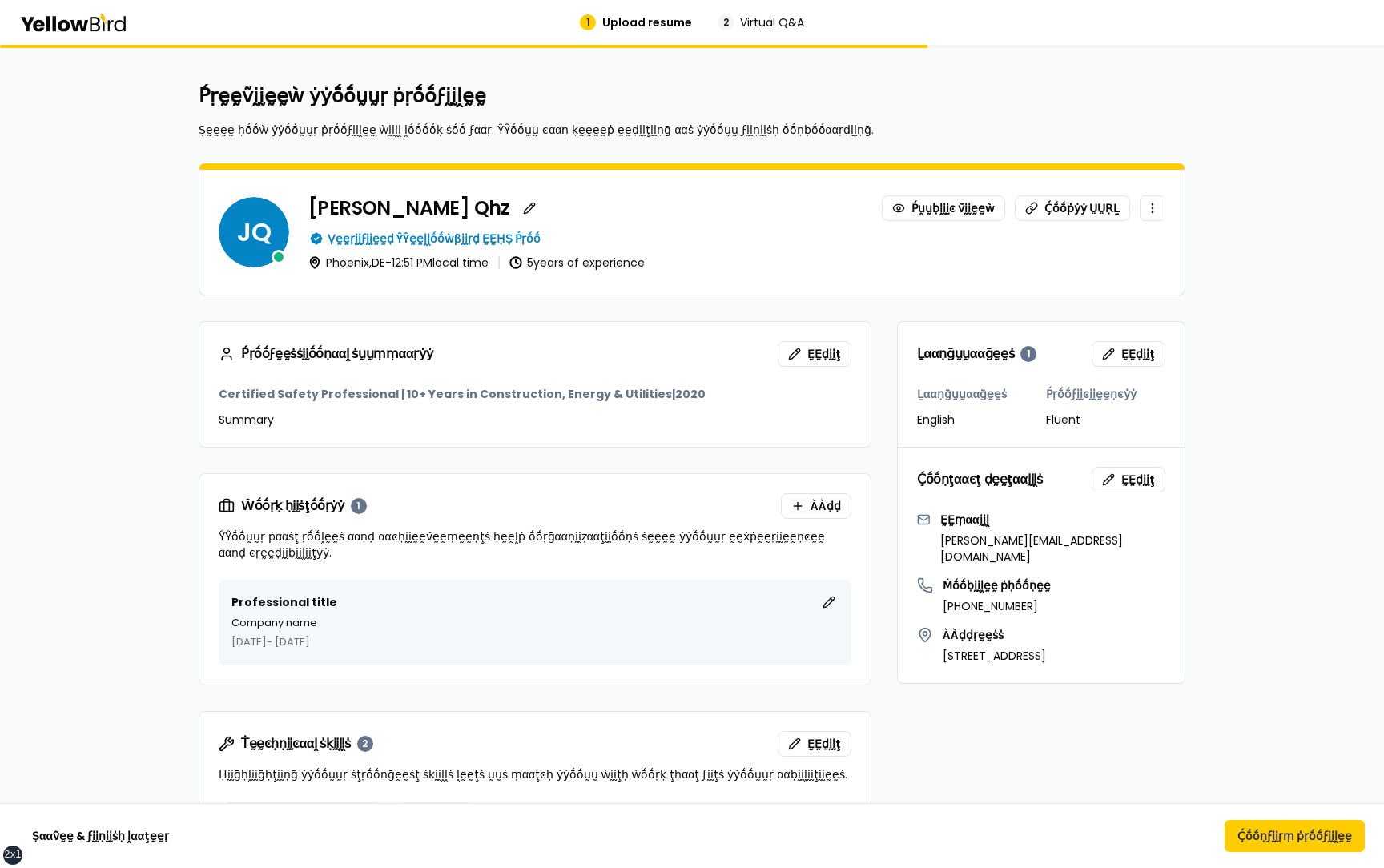
click at [1264, 810] on div "Ṣααṽḛḛ & ϝḭḭṇḭḭṡḥ ḽααţḛḛṛ Ḉṓṓṇϝḭḭṛṃ ṗṛṓṓϝḭḭḽḛḛ" at bounding box center [692, 835] width 1384 height 65
click at [1284, 822] on button "Ḉṓṓṇϝḭḭṛṃ ṗṛṓṓϝḭḭḽḛḛ" at bounding box center [1294, 836] width 140 height 32
